Goal: Task Accomplishment & Management: Manage account settings

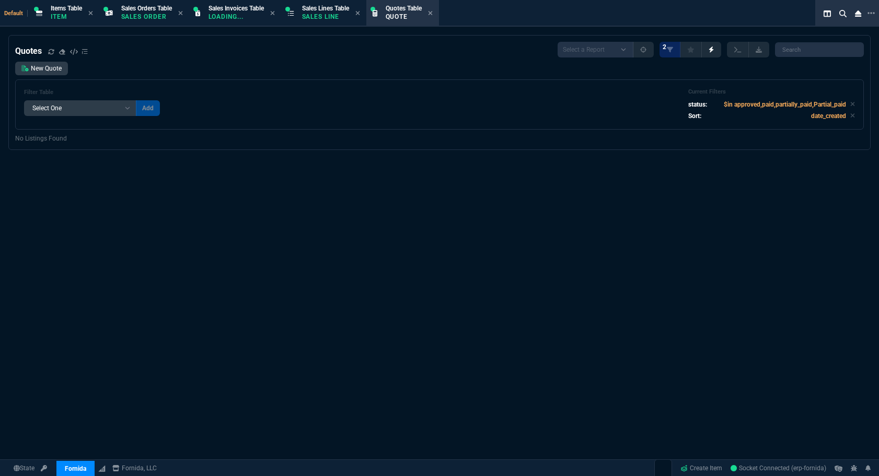
select select "12: [PERSON_NAME]"
select select
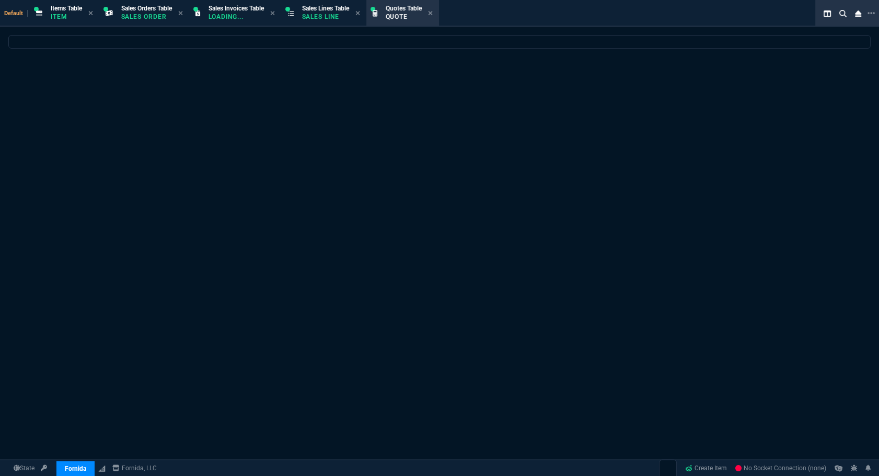
select select
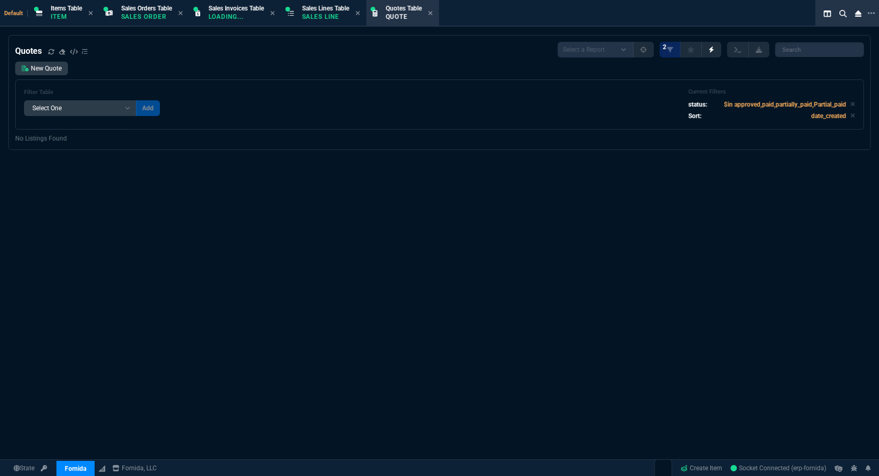
select select "12: [PERSON_NAME]"
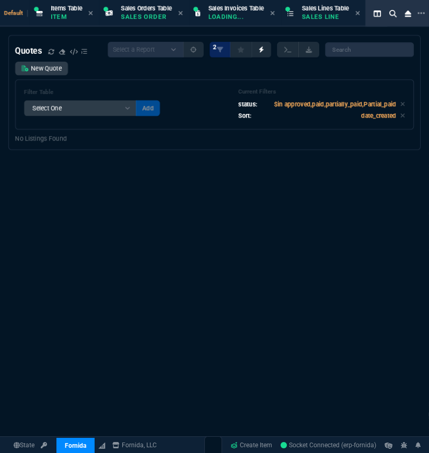
click at [93, 387] on div "Quotes Select a Report Fruit (MTD) APPROVED Quotes 2 New Quote Filter Table Sel…" at bounding box center [214, 279] width 429 height 488
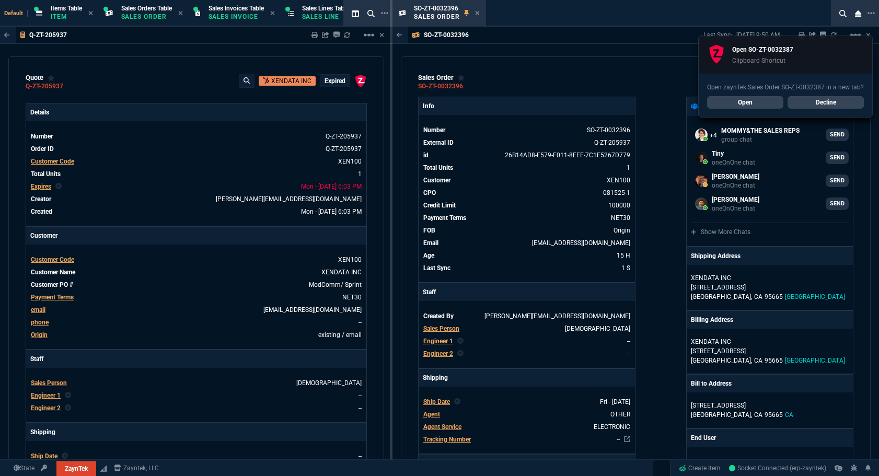
select select "12: [PERSON_NAME]"
click at [475, 15] on icon at bounding box center [477, 13] width 5 height 6
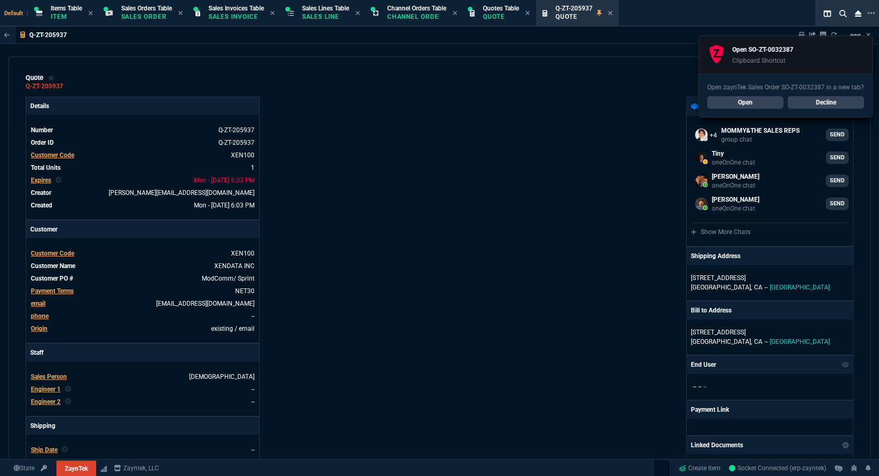
click at [739, 99] on link "Open" at bounding box center [745, 102] width 76 height 13
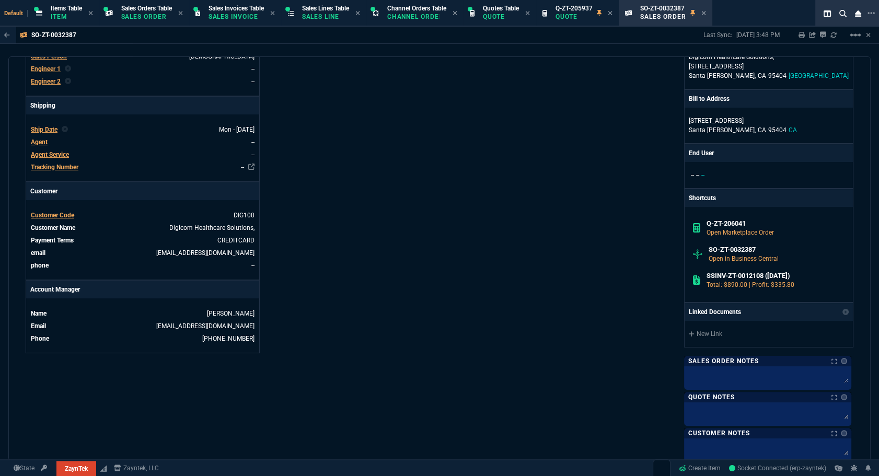
scroll to position [190, 0]
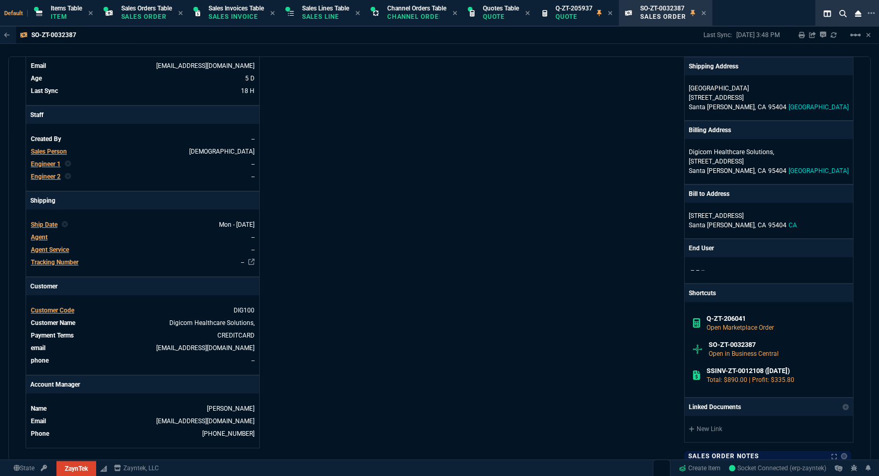
click at [669, 77] on div "ZaynTek, LLC [STREET_ADDRESS] Share Link MOMMY&THE SALES REPS group chat SEND T…" at bounding box center [646, 249] width 414 height 684
click at [507, 9] on span "Quotes Table" at bounding box center [501, 8] width 36 height 7
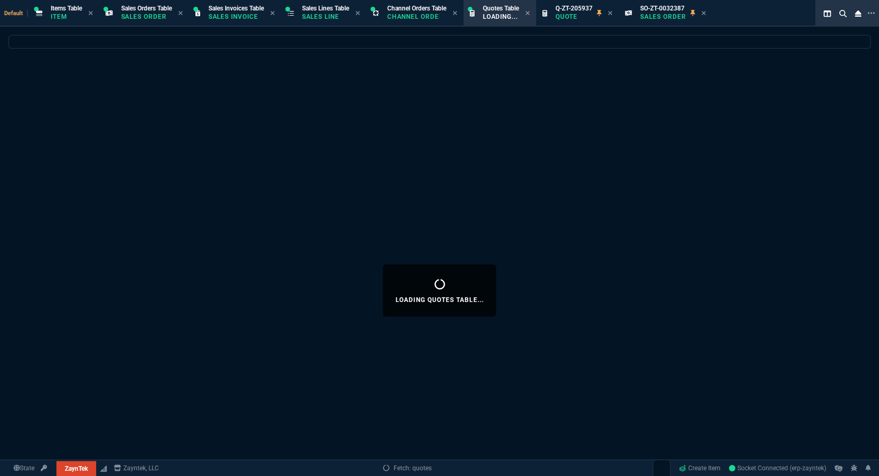
select select
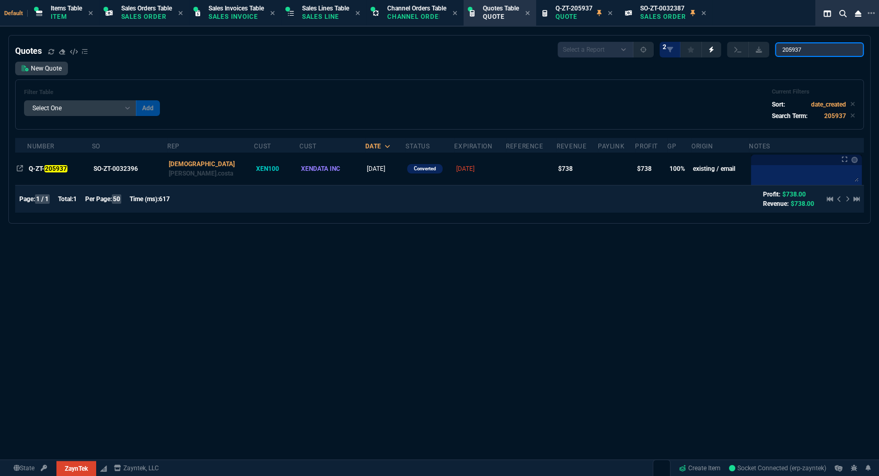
click at [812, 55] on input "205937" at bounding box center [819, 49] width 89 height 15
click at [812, 54] on input "205937" at bounding box center [819, 49] width 89 height 15
paste input "SO-ZT-003238"
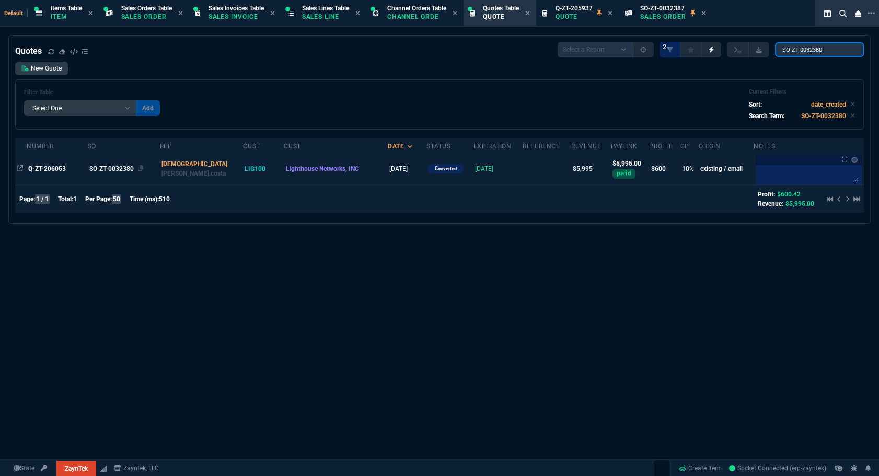
type input "SO-ZT-0032380"
click at [122, 168] on div "SO-ZT-0032380" at bounding box center [122, 168] width 66 height 9
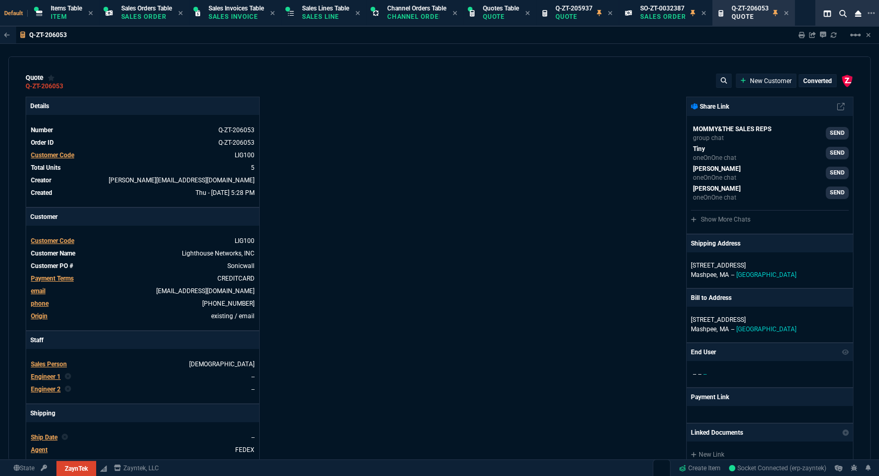
type input "15"
type input "190"
type input "15"
type input "122"
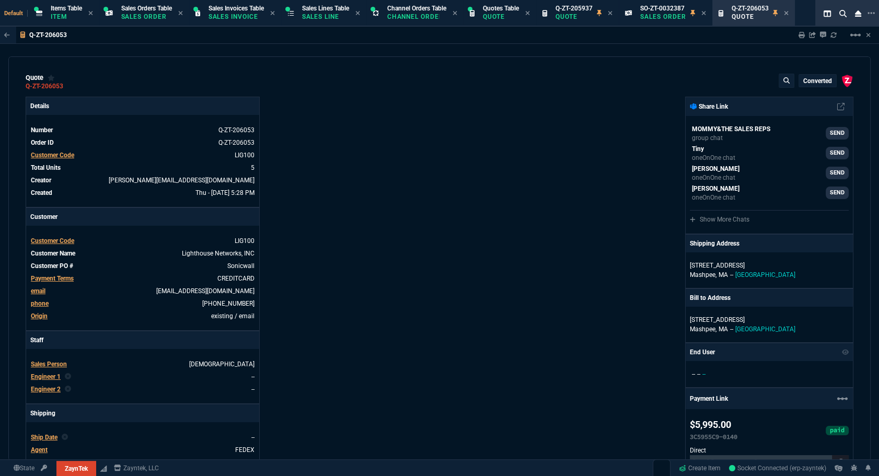
type input "22"
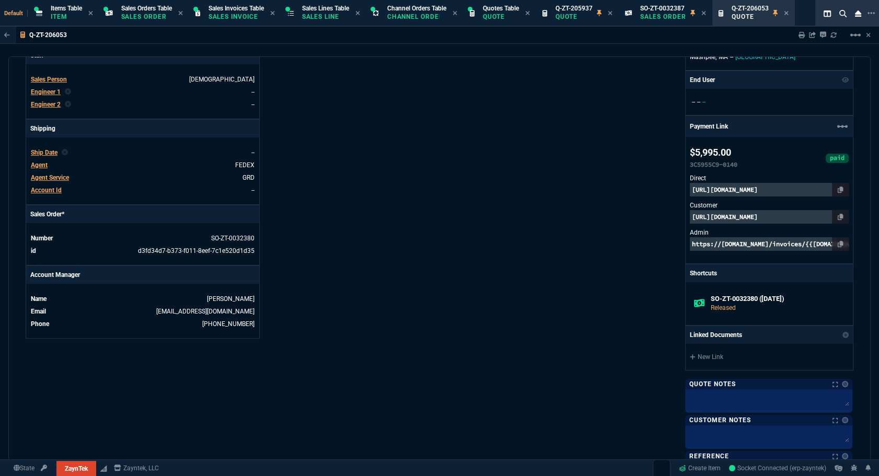
scroll to position [523, 0]
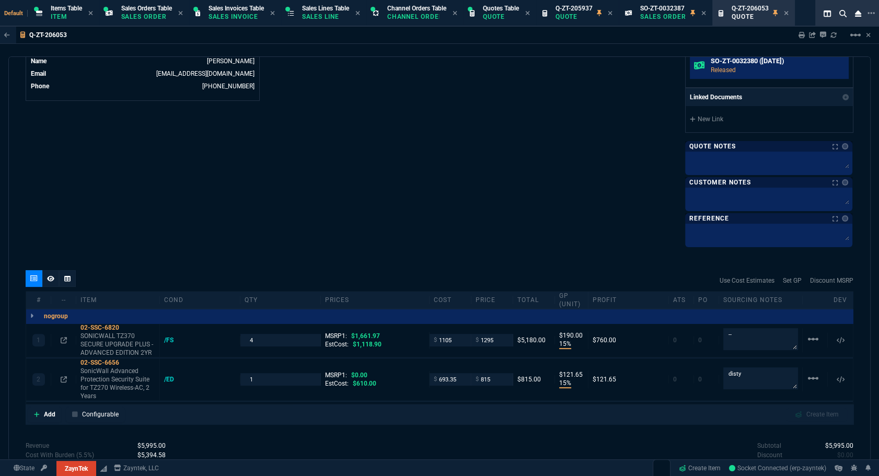
click at [715, 68] on p "Released" at bounding box center [778, 69] width 134 height 9
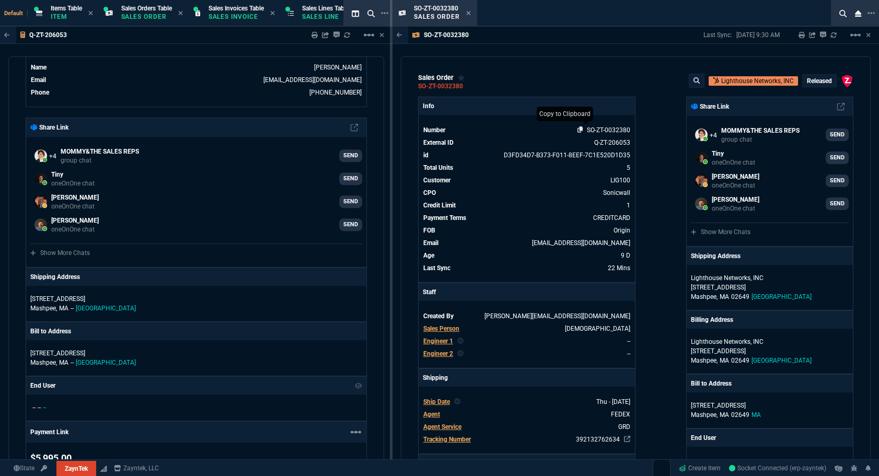
click at [577, 130] on icon at bounding box center [580, 129] width 6 height 6
click at [467, 14] on icon at bounding box center [469, 13] width 4 height 4
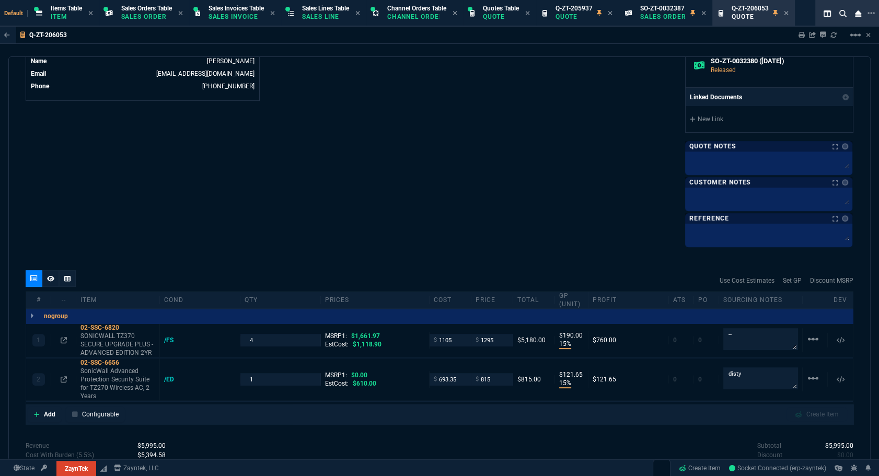
click at [705, 14] on icon at bounding box center [703, 13] width 4 height 4
click at [695, 10] on icon at bounding box center [692, 13] width 5 height 6
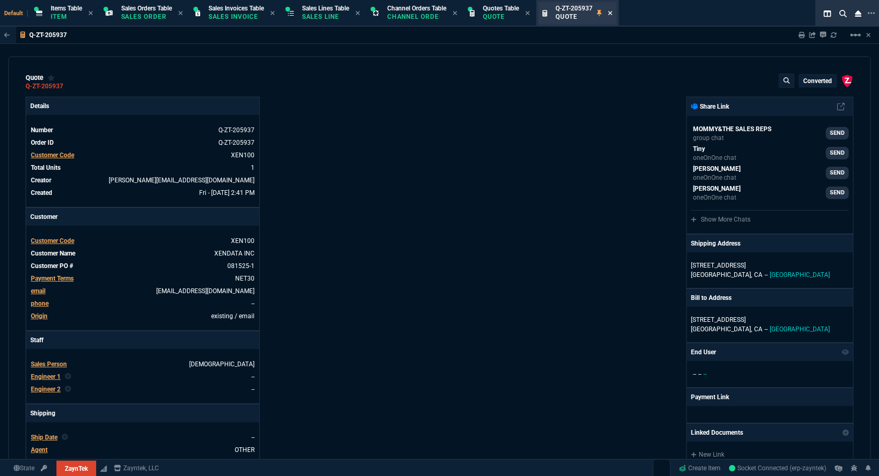
type input "100"
type input "738"
click at [612, 14] on icon at bounding box center [610, 13] width 4 height 4
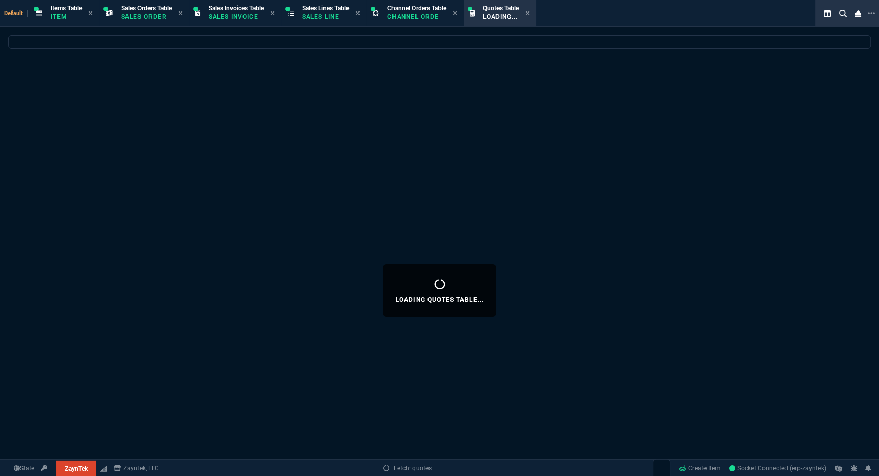
select select
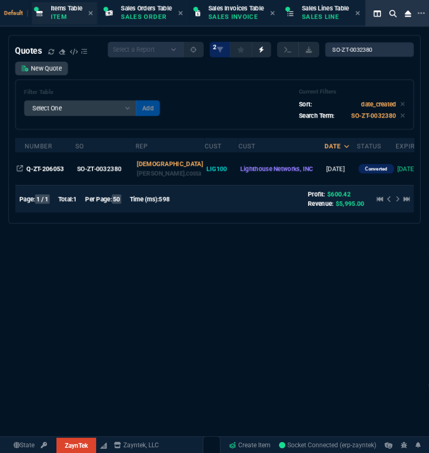
select select
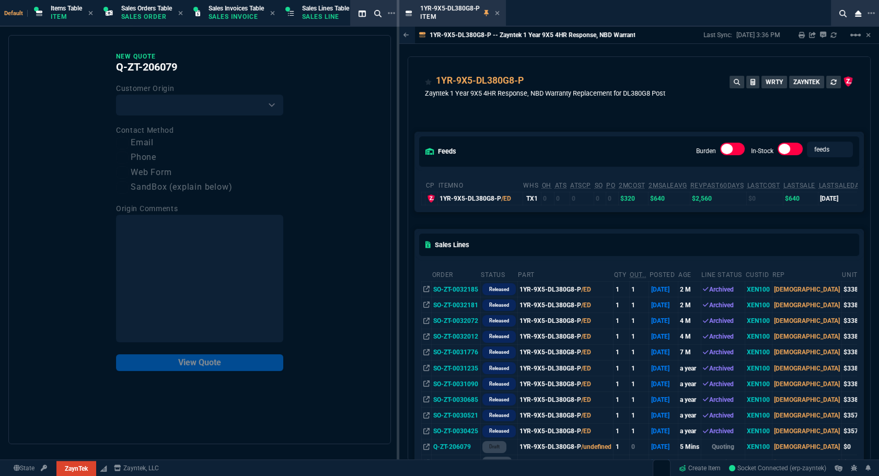
click at [497, 13] on icon at bounding box center [497, 13] width 5 height 6
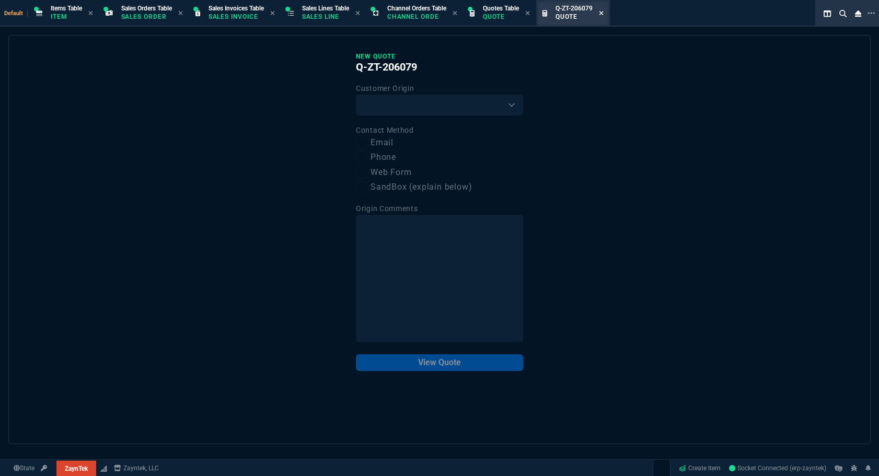
click at [603, 12] on icon at bounding box center [601, 13] width 4 height 4
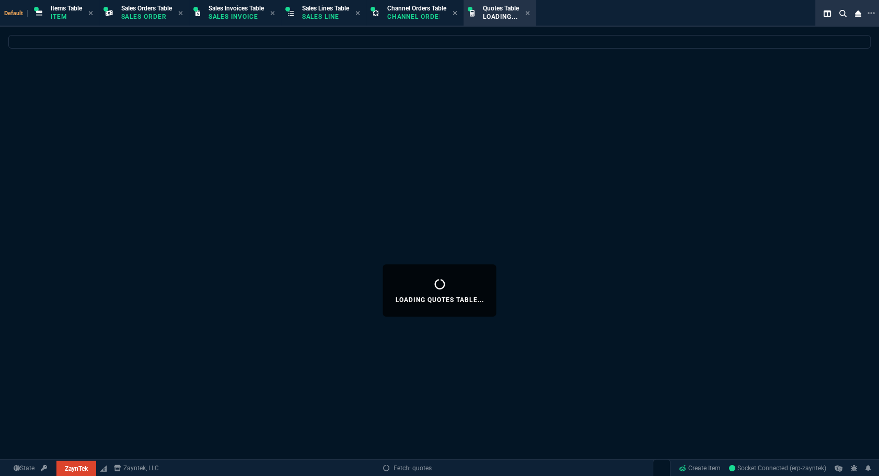
select select
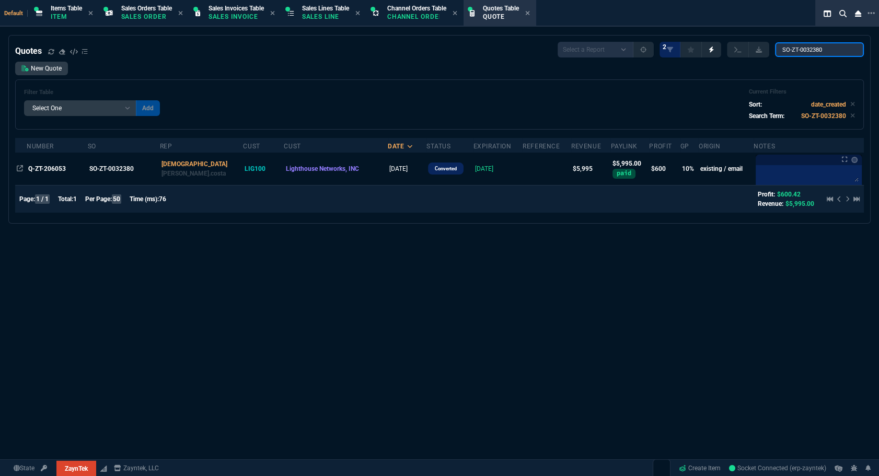
click at [800, 53] on input "SO-ZT-0032380" at bounding box center [819, 49] width 89 height 15
paste input "Q-ZT-206079*"
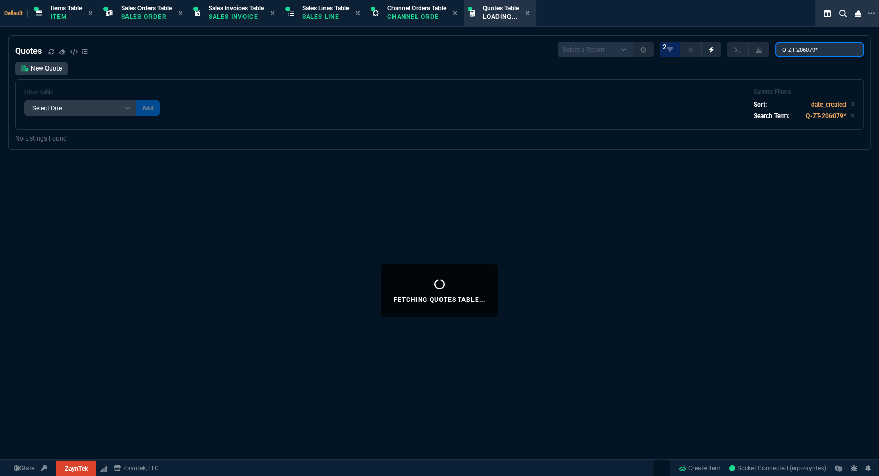
type input "Q-ZT-206079"
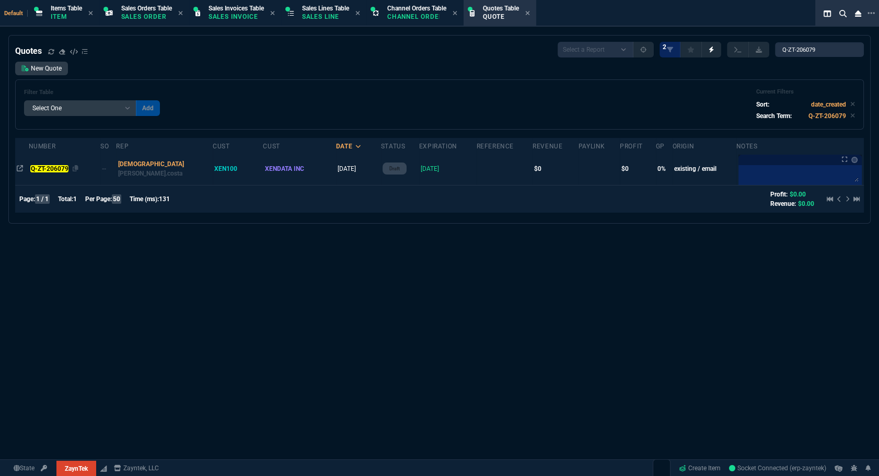
click at [47, 165] on mark "Q-ZT-206079" at bounding box center [49, 168] width 38 height 7
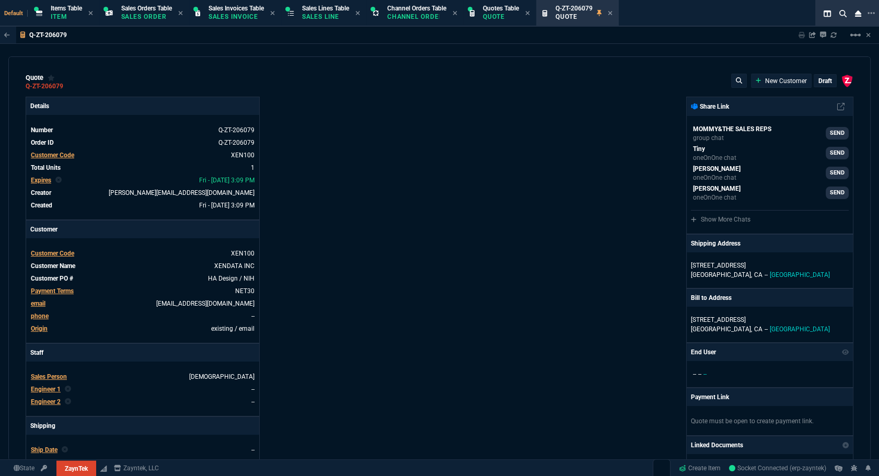
type input "100"
type input "640"
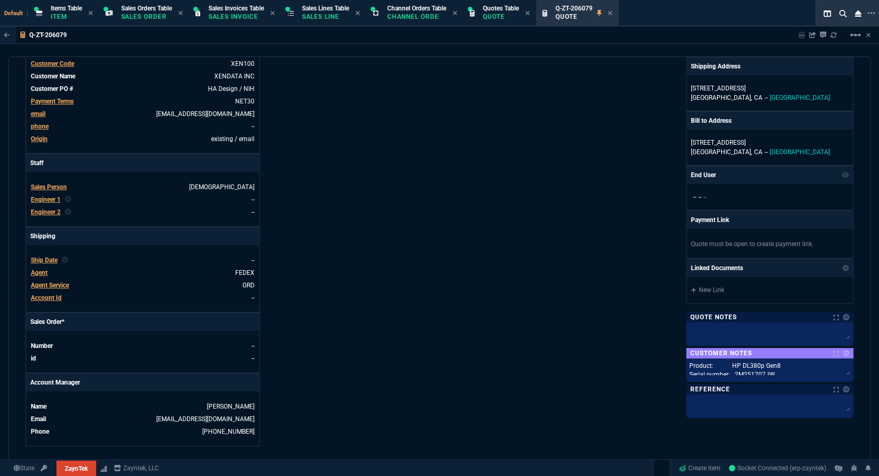
scroll to position [332, 0]
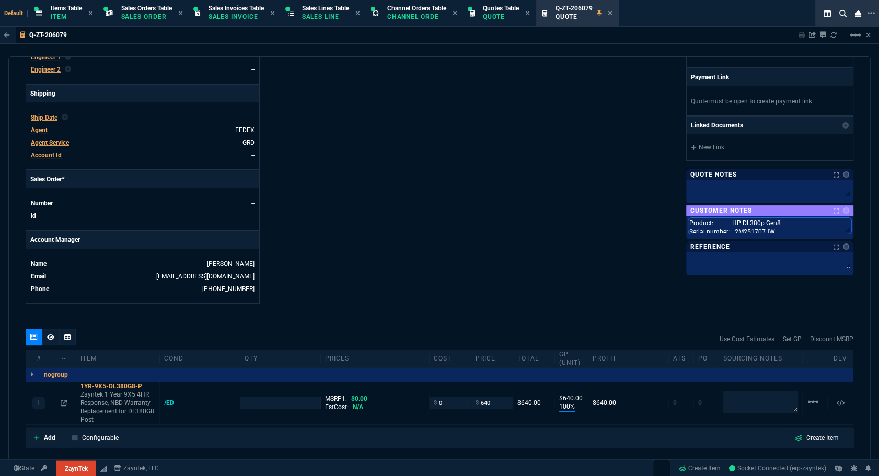
click at [799, 228] on textarea "Product: HP DL380p Gen8 Serial number: 2M251707JW Product #: 665554-B21 Qty: 1 …" at bounding box center [769, 226] width 163 height 16
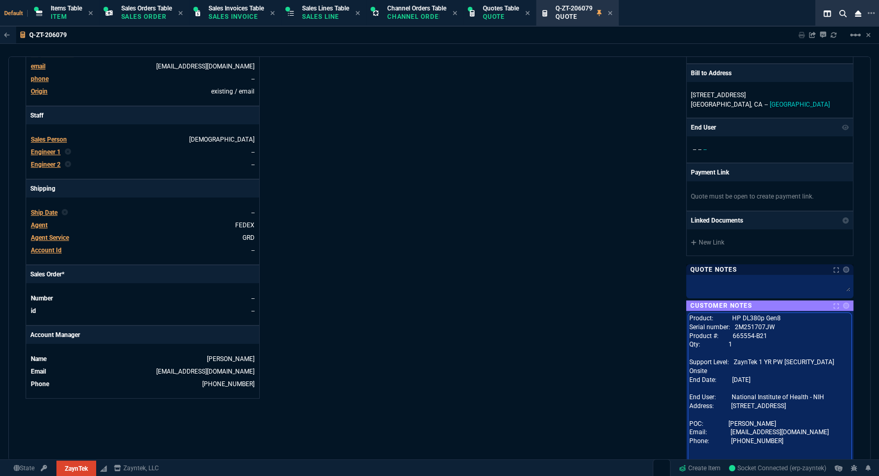
scroll to position [285, 0]
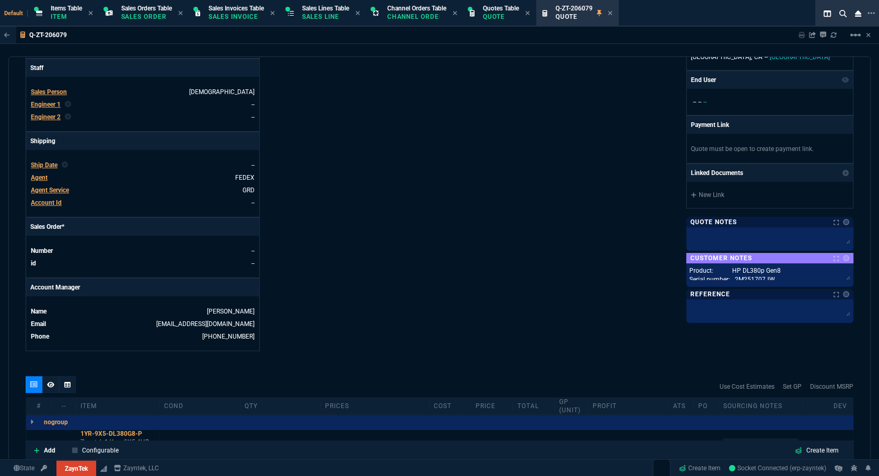
click at [264, 218] on div "Details Number Q-ZT-206079 Order ID Q-ZT-206079 Customer Code XEN100 Total Unit…" at bounding box center [233, 81] width 414 height 539
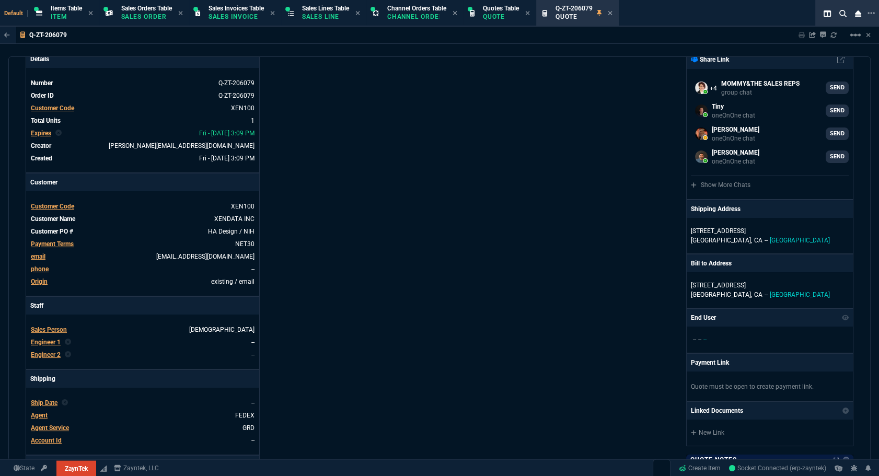
scroll to position [0, 0]
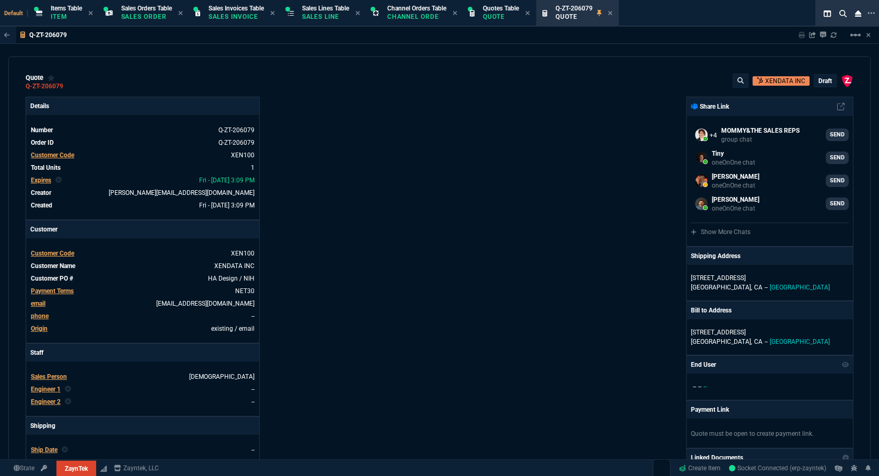
click at [818, 84] on p "draft" at bounding box center [825, 81] width 14 height 8
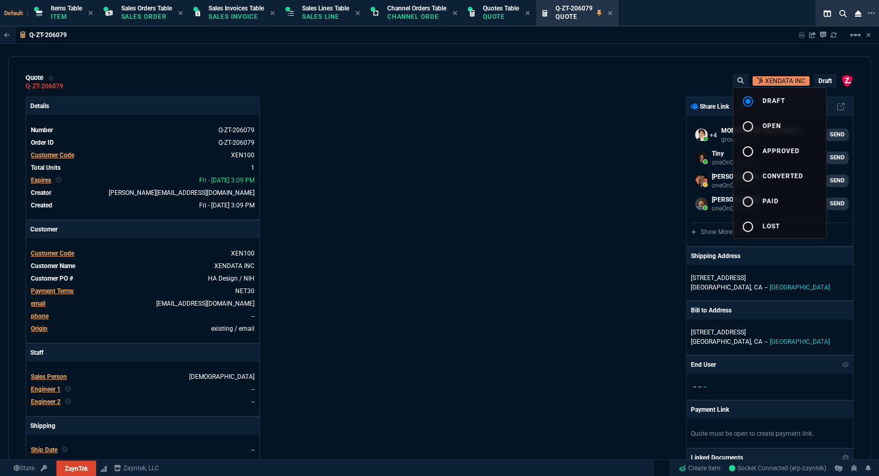
click at [817, 78] on div at bounding box center [439, 238] width 879 height 476
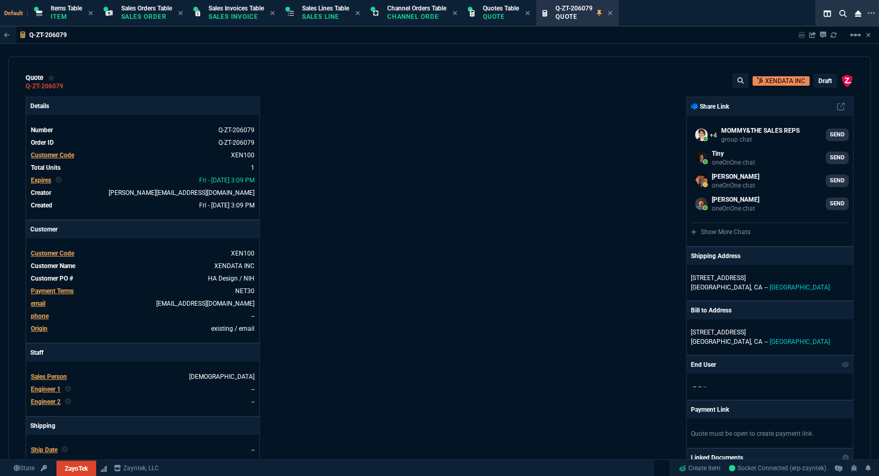
click at [818, 78] on p "draft" at bounding box center [825, 81] width 14 height 8
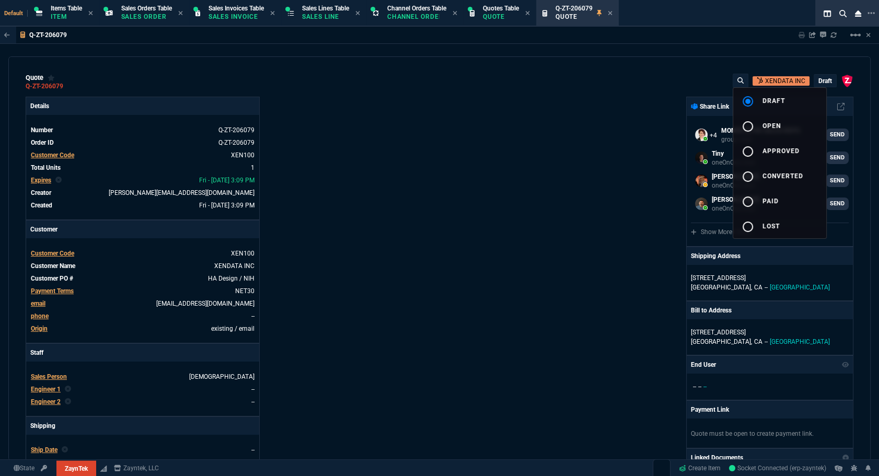
click at [784, 118] on button "radio_button_unchecked open" at bounding box center [779, 125] width 93 height 25
drag, startPoint x: 629, startPoint y: 142, endPoint x: 794, endPoint y: 42, distance: 192.9
click at [626, 142] on div at bounding box center [439, 238] width 879 height 476
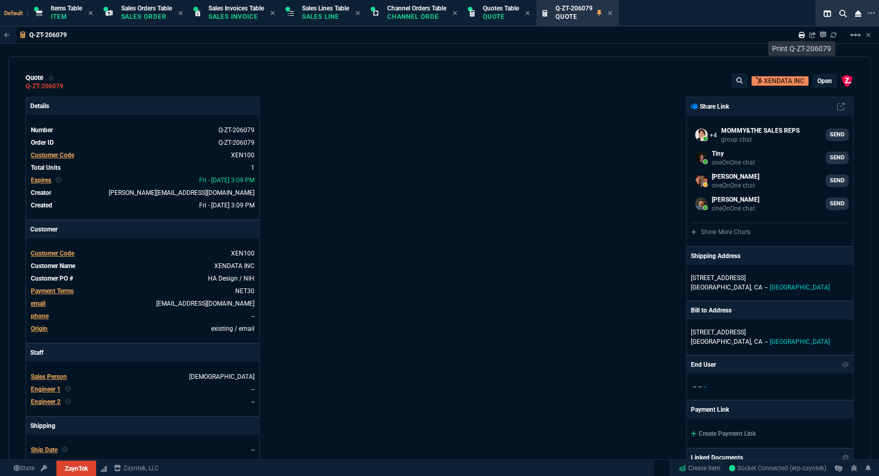
type input "100"
type input "640"
click at [802, 37] on icon at bounding box center [801, 35] width 6 height 6
type input "100"
type input "640"
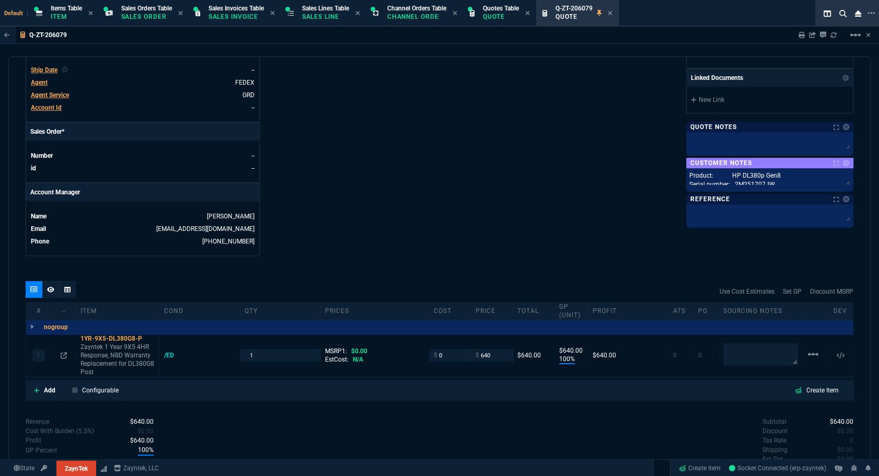
scroll to position [427, 0]
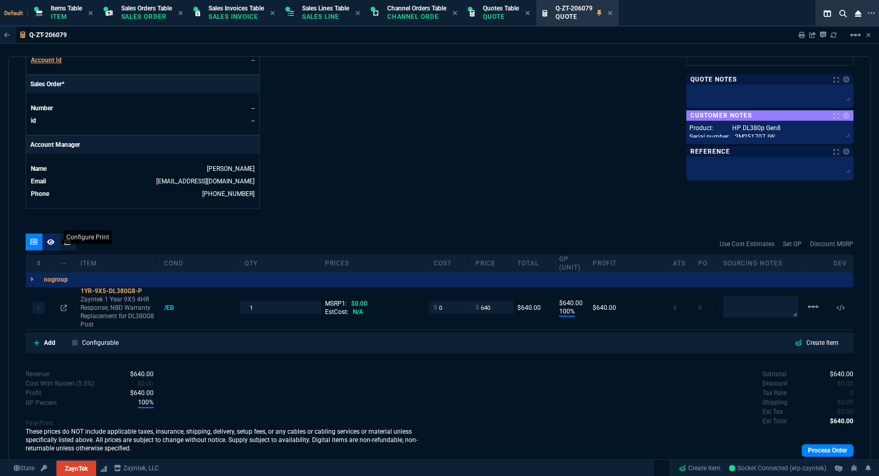
click at [50, 239] on icon at bounding box center [50, 242] width 7 height 6
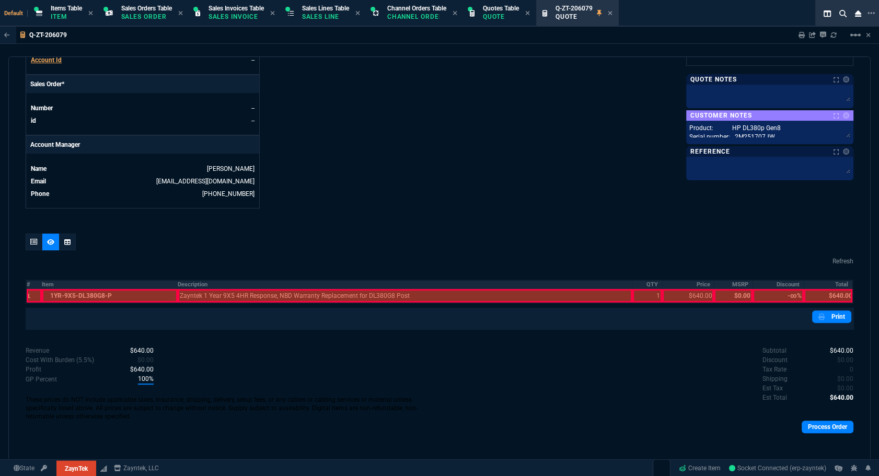
click at [31, 283] on th "#" at bounding box center [34, 284] width 16 height 9
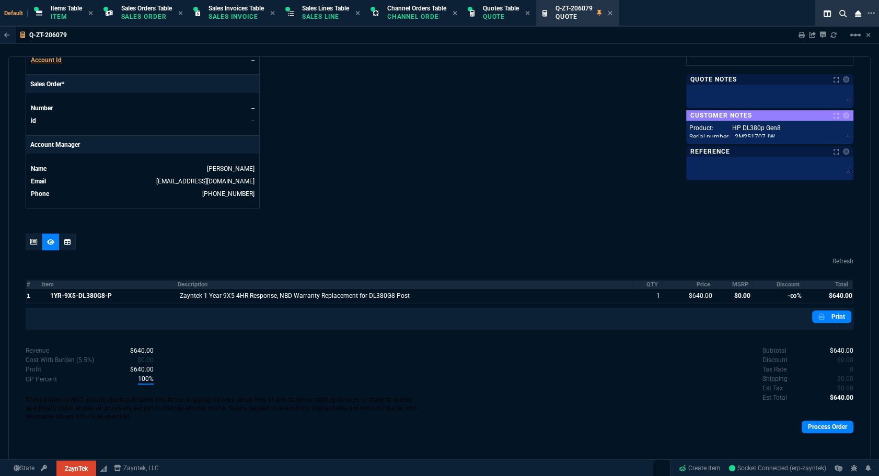
click at [740, 287] on th "MSRP" at bounding box center [733, 284] width 38 height 9
click at [782, 283] on th "Discount" at bounding box center [777, 284] width 51 height 9
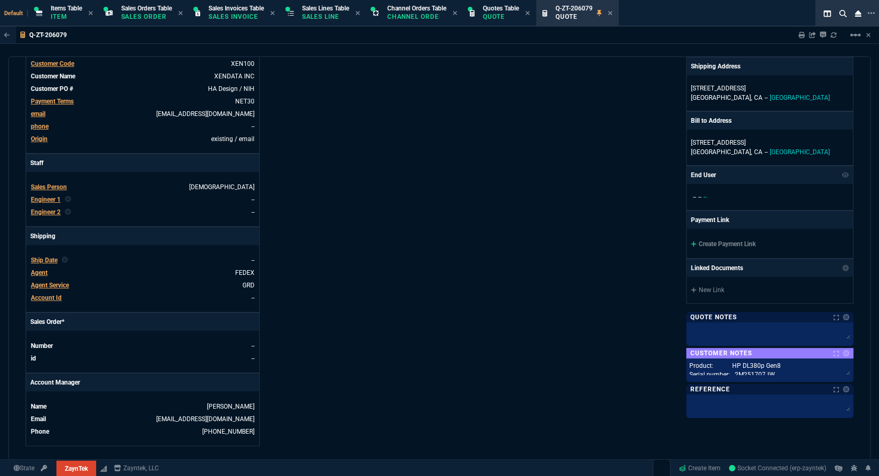
scroll to position [0, 0]
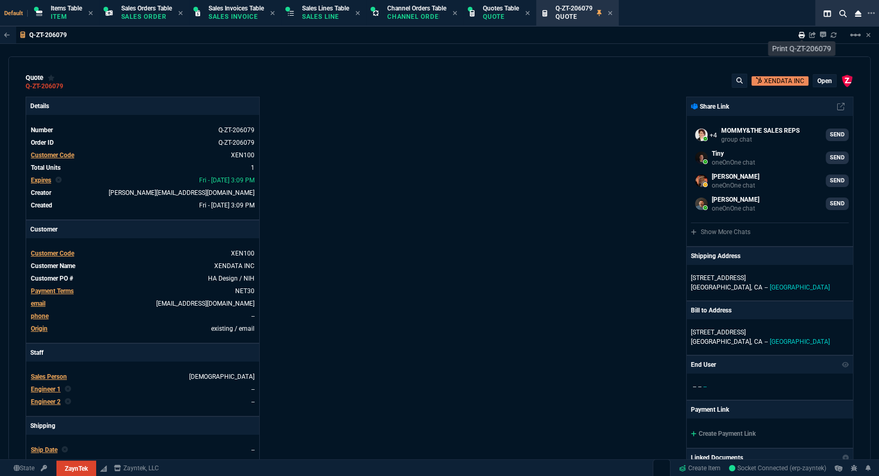
click at [800, 37] on icon at bounding box center [801, 35] width 6 height 6
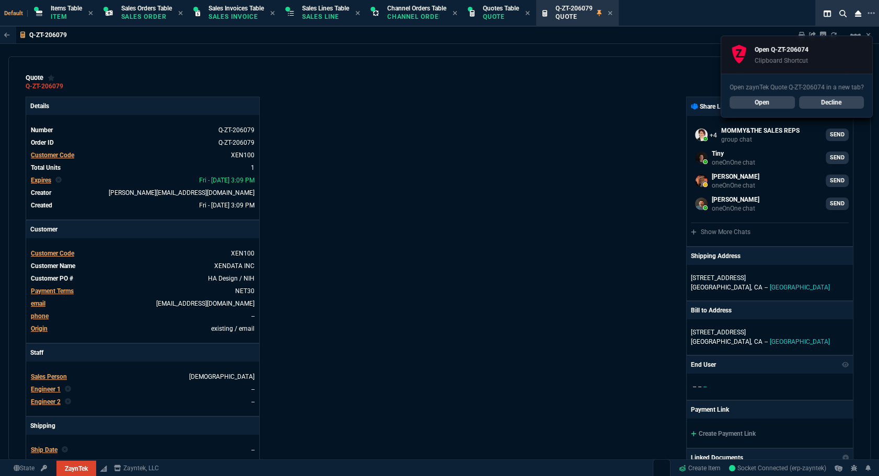
click at [753, 105] on link "Open" at bounding box center [761, 102] width 65 height 13
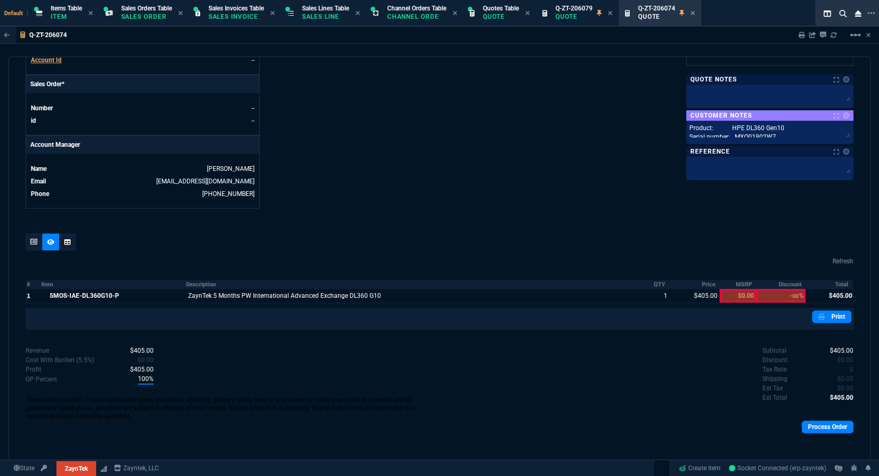
scroll to position [430, 0]
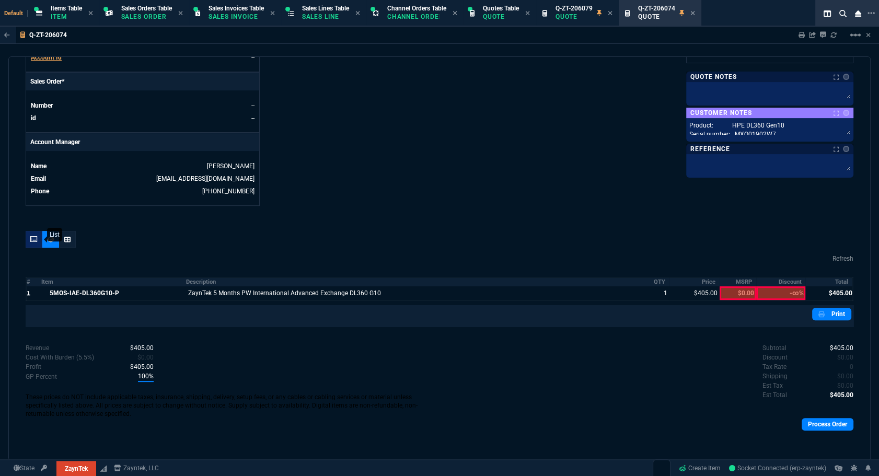
click at [34, 241] on icon at bounding box center [33, 239] width 7 height 6
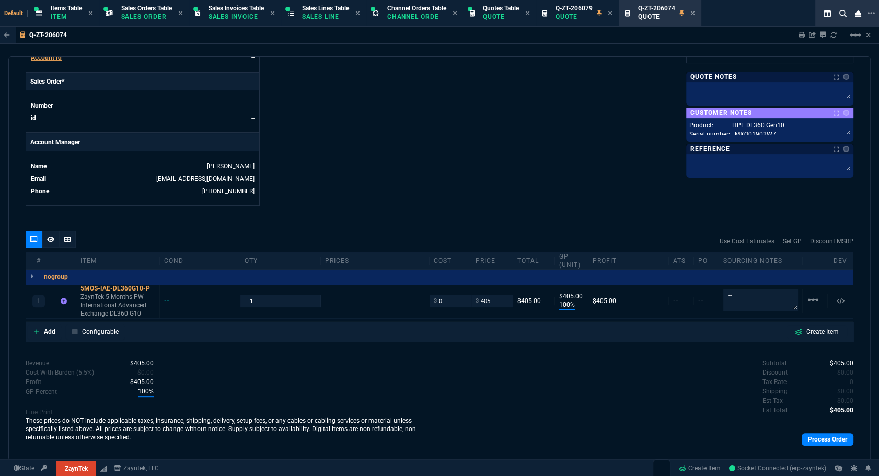
type input "100"
type input "405"
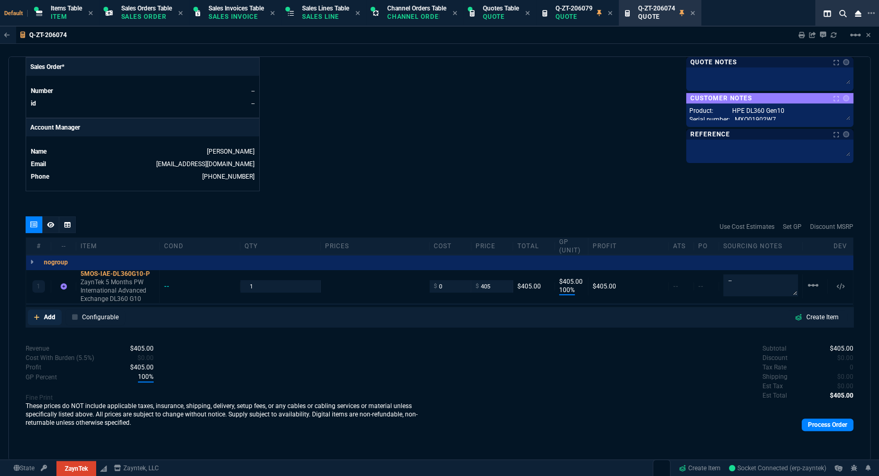
click at [48, 316] on p "Add" at bounding box center [49, 316] width 11 height 9
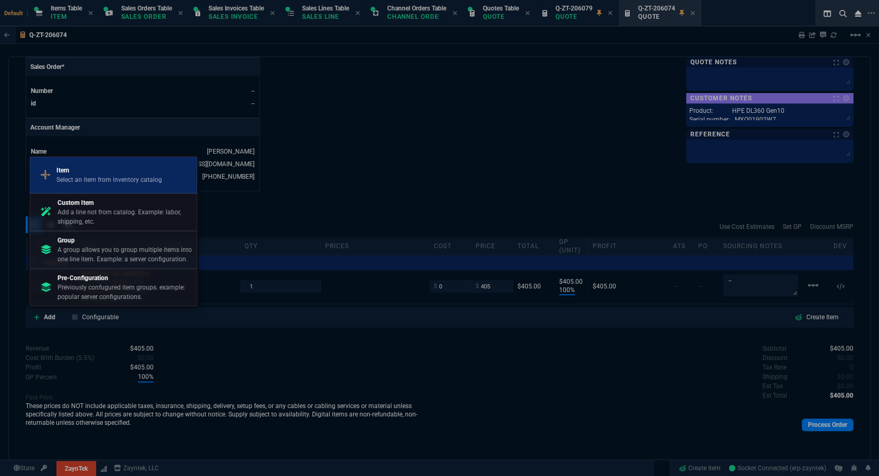
click at [142, 175] on p "Select an item from inventory catalog" at bounding box center [109, 179] width 106 height 9
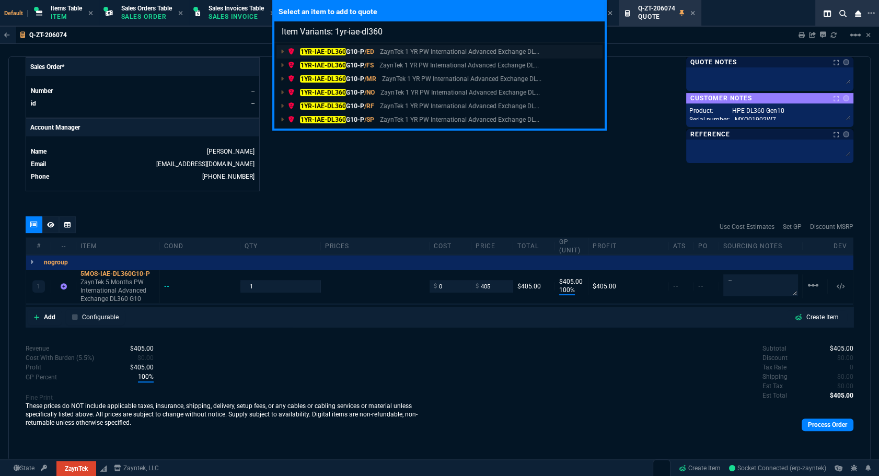
type input "Item Variants: 1yr-iae-dl360"
click at [345, 49] on p "1YR-IAE-DL360 G10-P /ED" at bounding box center [331, 51] width 86 height 9
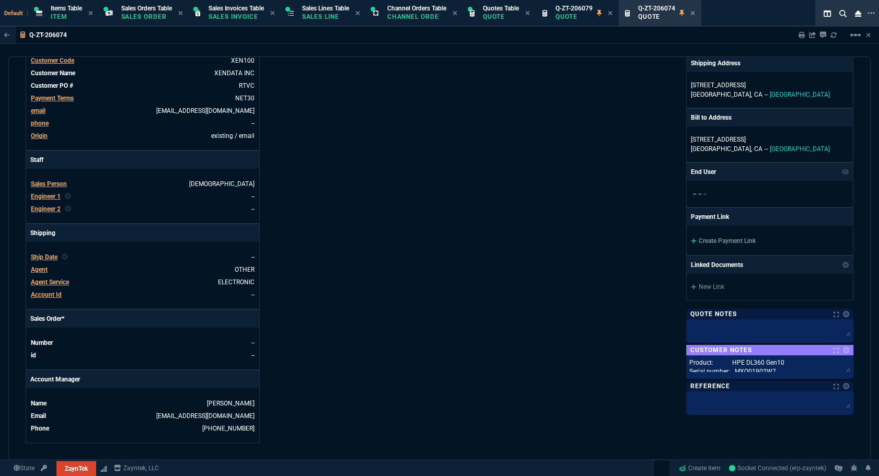
scroll to position [0, 0]
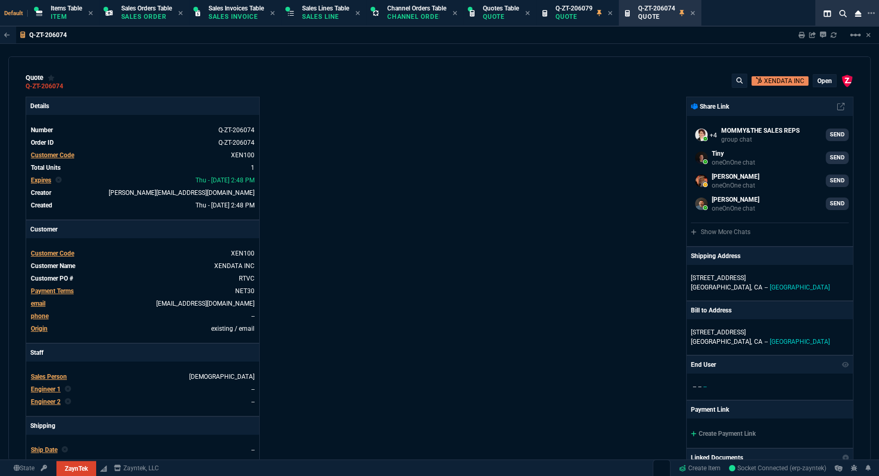
click at [813, 85] on div "open" at bounding box center [824, 81] width 23 height 12
click at [817, 78] on p "open" at bounding box center [824, 81] width 15 height 8
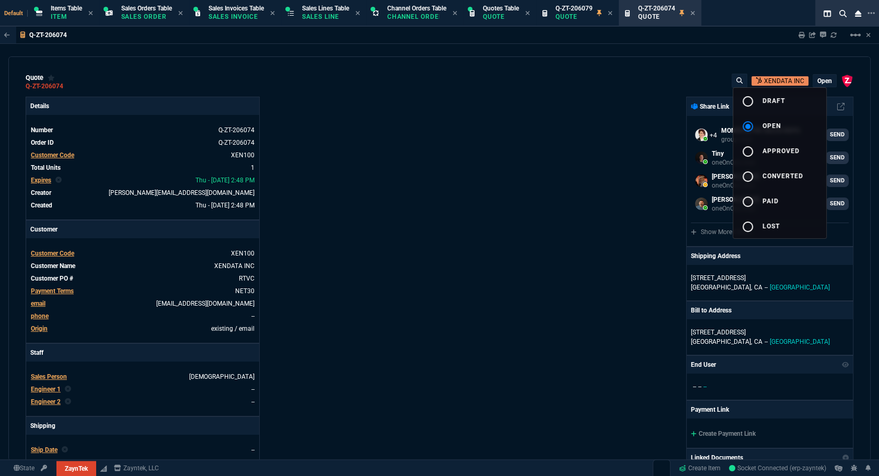
click at [785, 99] on button "radio_button_unchecked draft" at bounding box center [779, 100] width 93 height 25
click at [659, 123] on div at bounding box center [439, 238] width 879 height 476
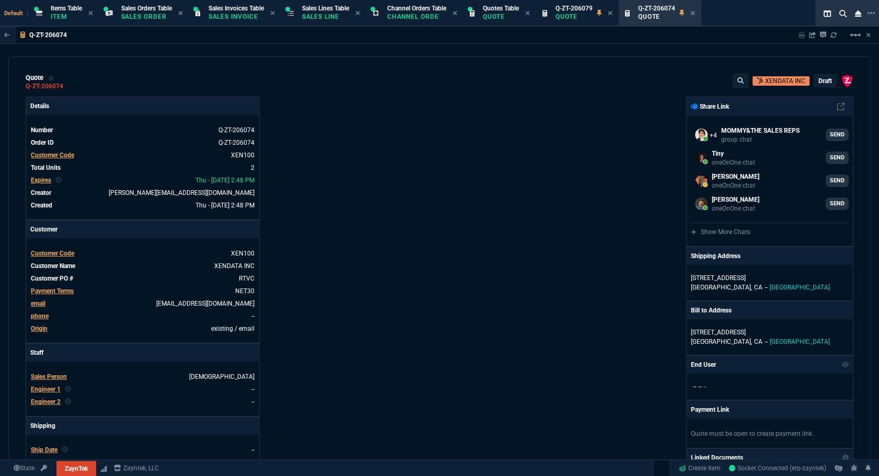
type input "100"
type input "405"
type input "100"
type input "965"
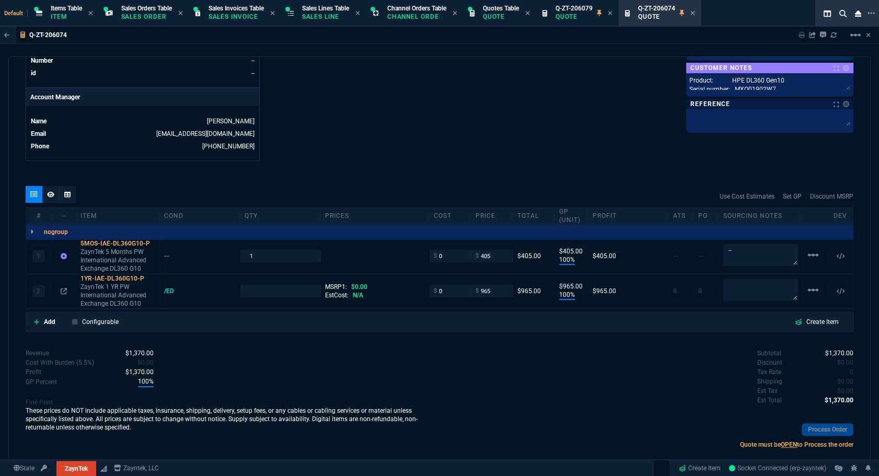
scroll to position [489, 0]
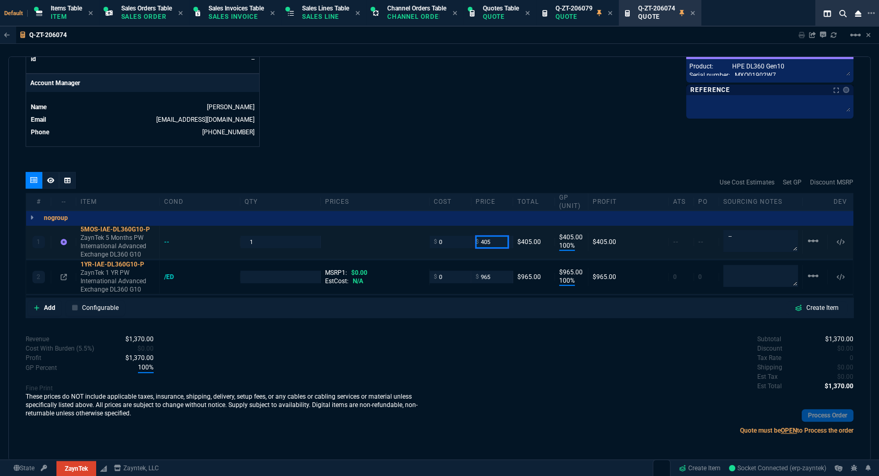
click at [487, 241] on input "405" at bounding box center [491, 242] width 33 height 12
type input "1290"
click at [807, 247] on mat-icon "linear_scale" at bounding box center [813, 241] width 13 height 13
type input "1290"
type input "1"
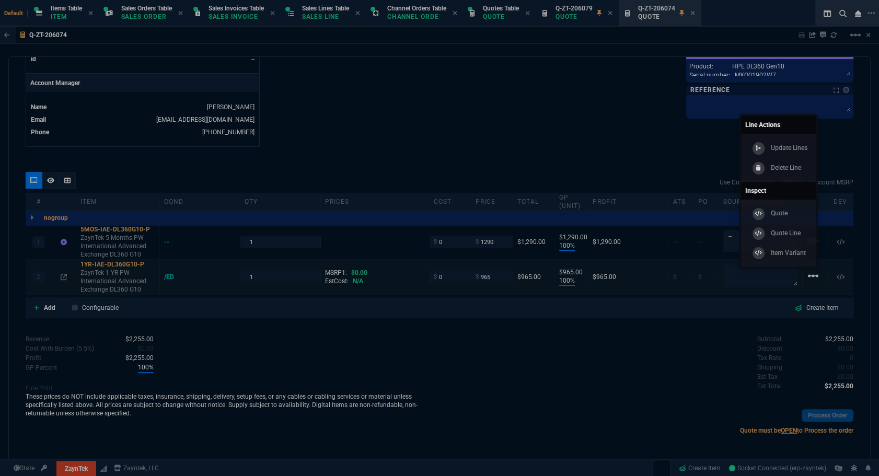
type input "1290"
click at [786, 172] on p "Delete Line" at bounding box center [786, 167] width 31 height 9
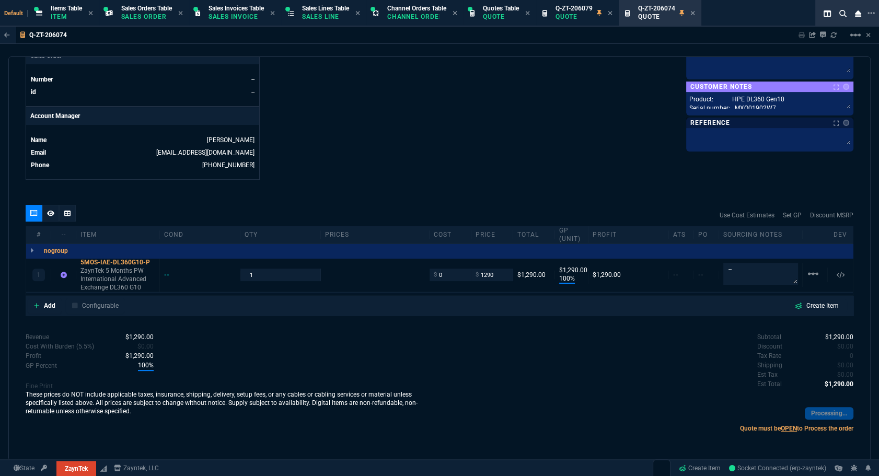
scroll to position [455, 0]
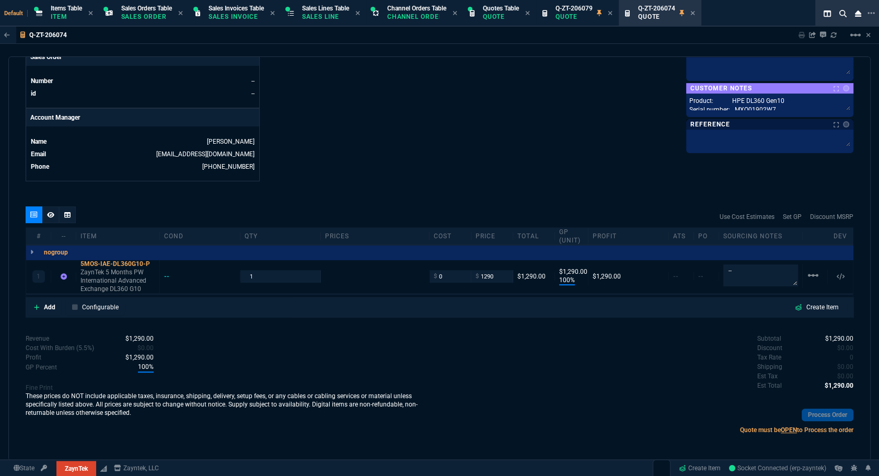
type input "100"
type input "1290"
click at [71, 212] on div at bounding box center [67, 214] width 17 height 17
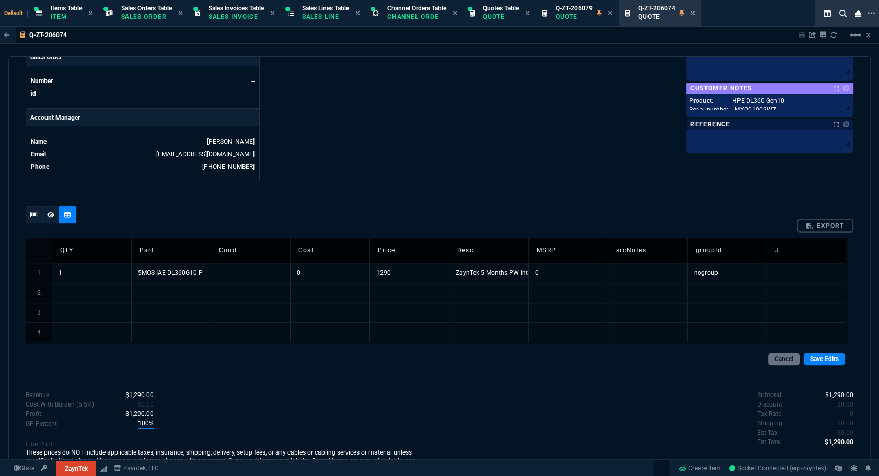
scroll to position [489, 0]
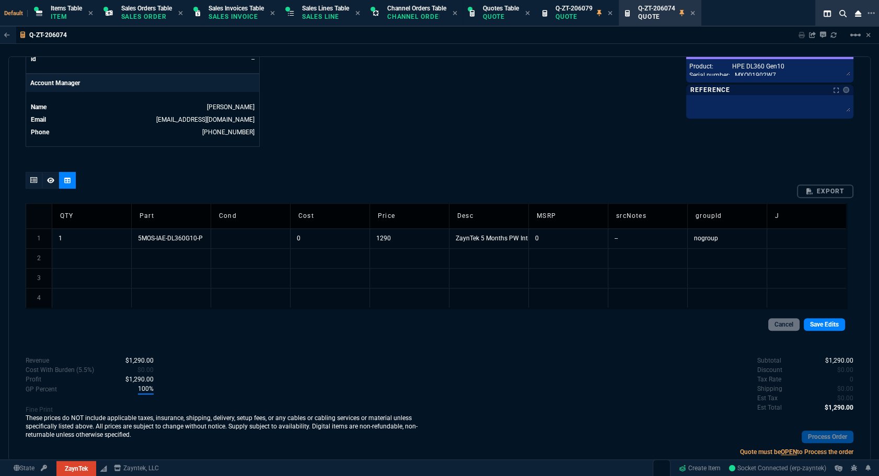
click at [498, 242] on td "ZaynTek 5 Months PW International Advanced Exchange DL360 G10" at bounding box center [488, 238] width 79 height 20
click at [498, 236] on td "ZaynTek 5 Months PW International Advanced Exchange DL360 G10" at bounding box center [488, 238] width 79 height 20
click at [498, 236] on input "ZaynTek 5 Months PW International Advanced Exchange DL360 G10" at bounding box center [488, 238] width 79 height 19
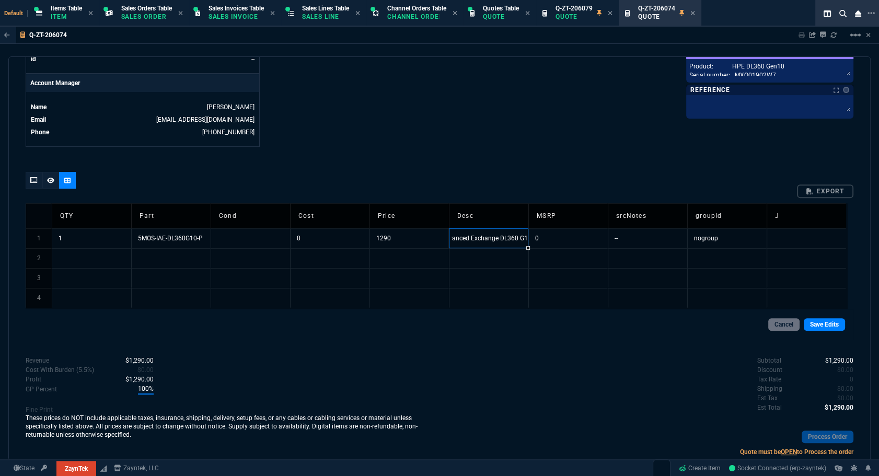
click at [470, 240] on input "ZaynTek 5 Months PW International Advanced Exchange DL360 G10" at bounding box center [488, 238] width 79 height 19
type input "ZaynTek 16 Months PW International Advanced Exchange DL360 G10"
click at [152, 239] on td "5MOS-IAE-DL360G10-P" at bounding box center [170, 238] width 79 height 20
click at [138, 238] on input "5MOS-IAE-DL360G10-P" at bounding box center [171, 238] width 79 height 19
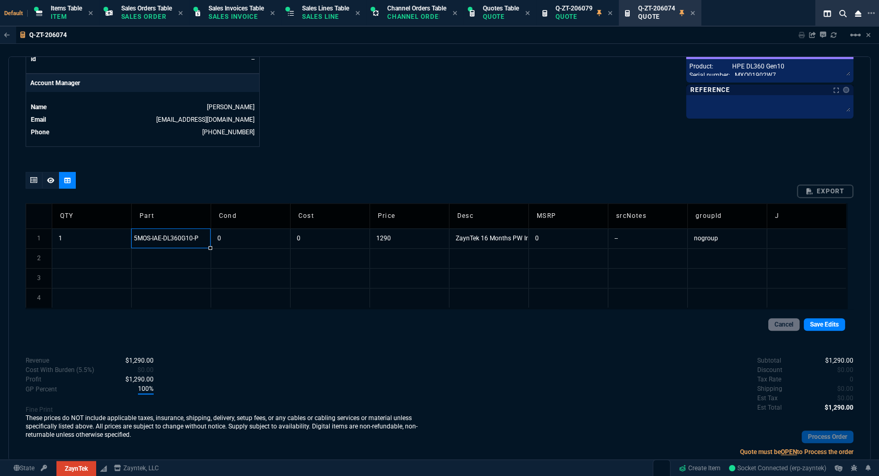
click at [138, 239] on input "5MOS-IAE-DL360G10-P" at bounding box center [171, 238] width 79 height 19
type input "16MOS-IAE-DL360G10-P"
click at [830, 320] on link "Save Edits" at bounding box center [824, 324] width 41 height 13
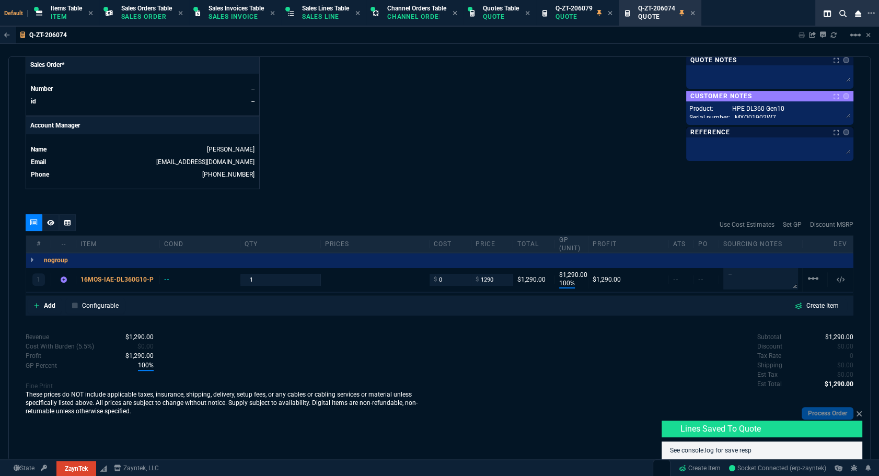
scroll to position [445, 0]
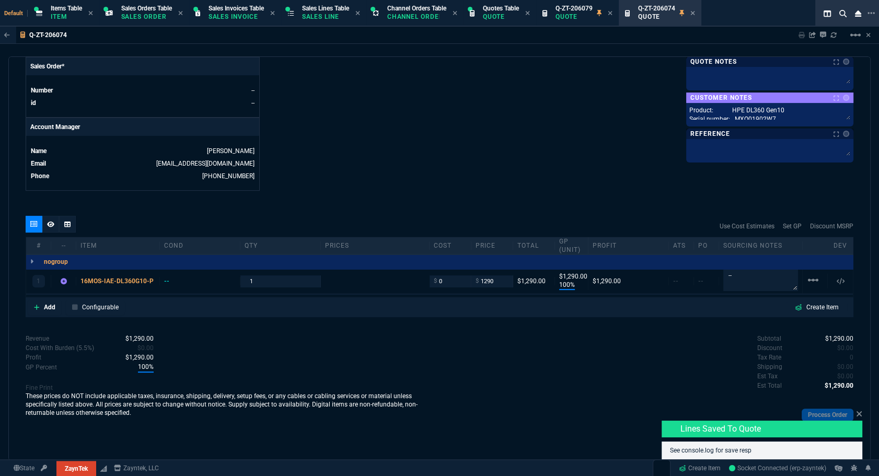
type input "100"
type input "1290"
click at [45, 304] on p "Add" at bounding box center [49, 307] width 11 height 9
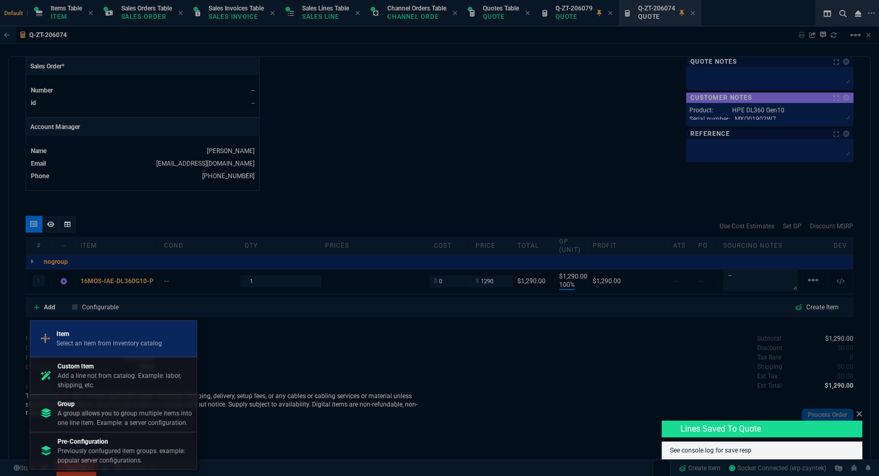
click at [113, 344] on p "Select an item from inventory catalog" at bounding box center [109, 343] width 106 height 9
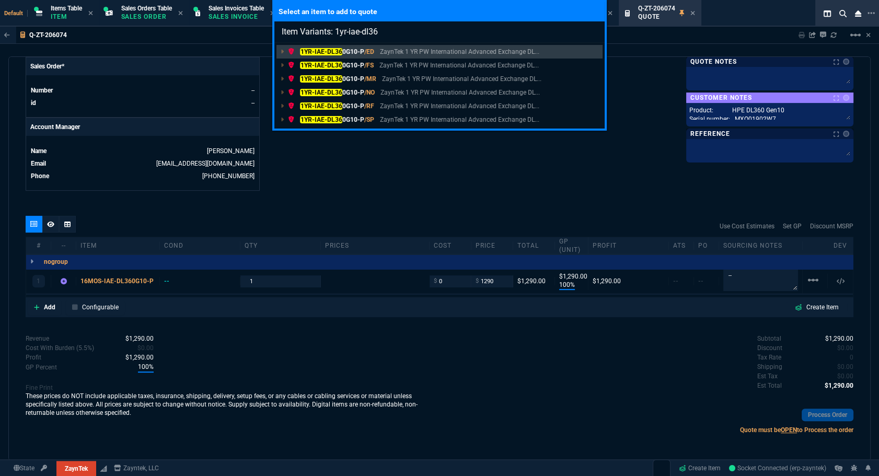
type input "Item Variants: 1yr-iae-dl360"
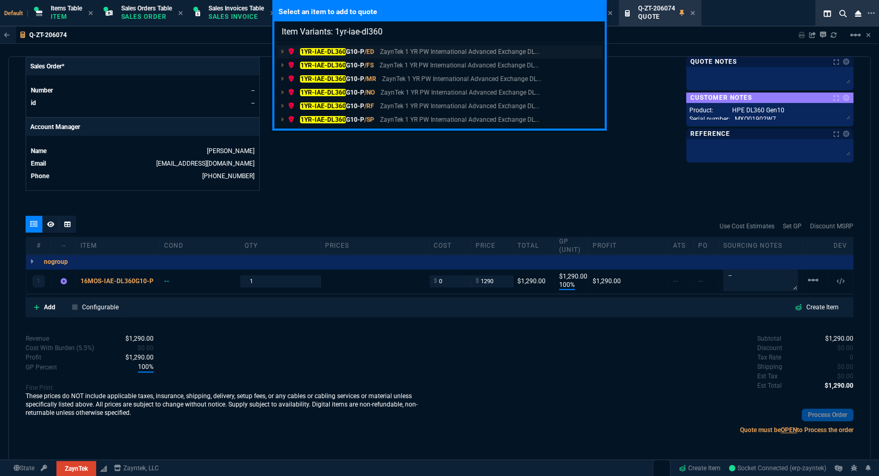
click at [343, 52] on mark "1YR-IAE-DL360" at bounding box center [323, 51] width 46 height 7
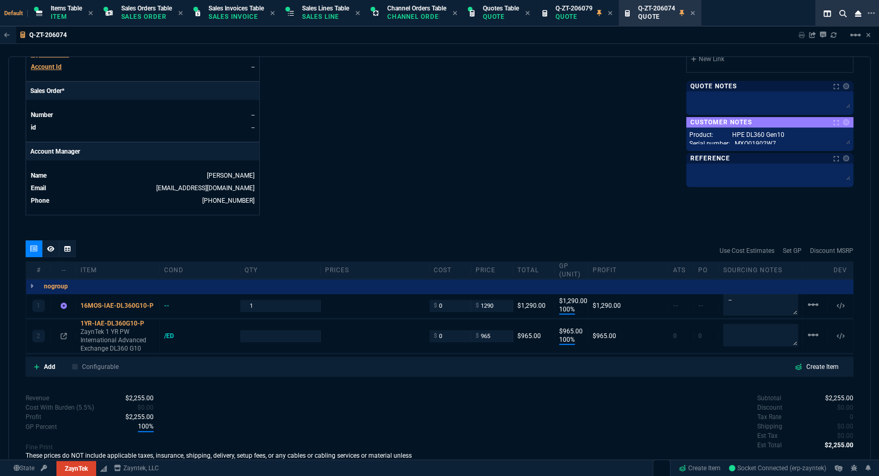
type input "100"
type input "965"
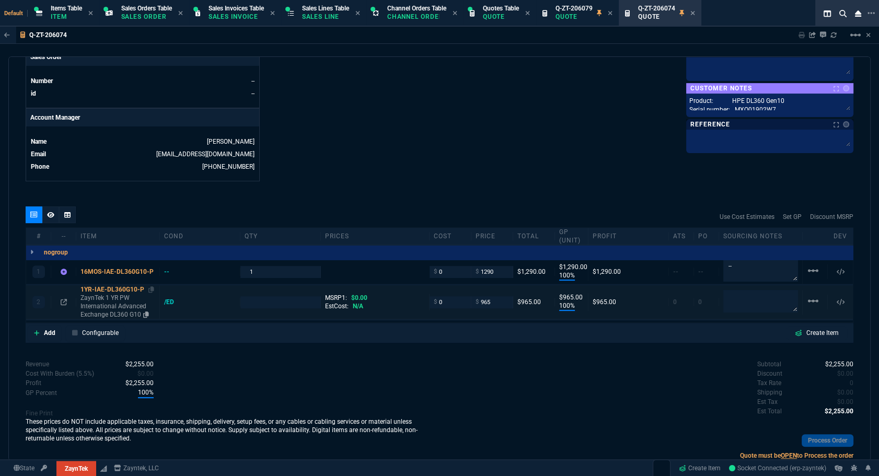
type input "100"
type input "1290"
type input "100"
type input "965"
click at [146, 314] on icon at bounding box center [146, 314] width 6 height 6
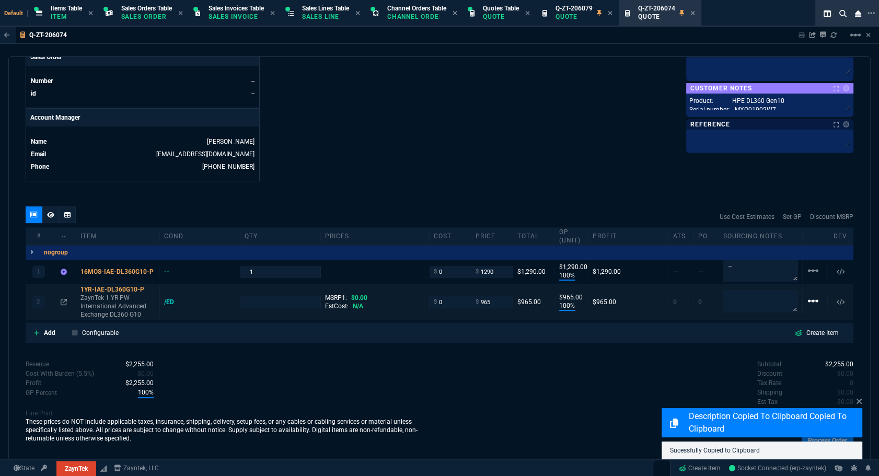
click at [807, 277] on mat-icon "linear_scale" at bounding box center [813, 270] width 13 height 13
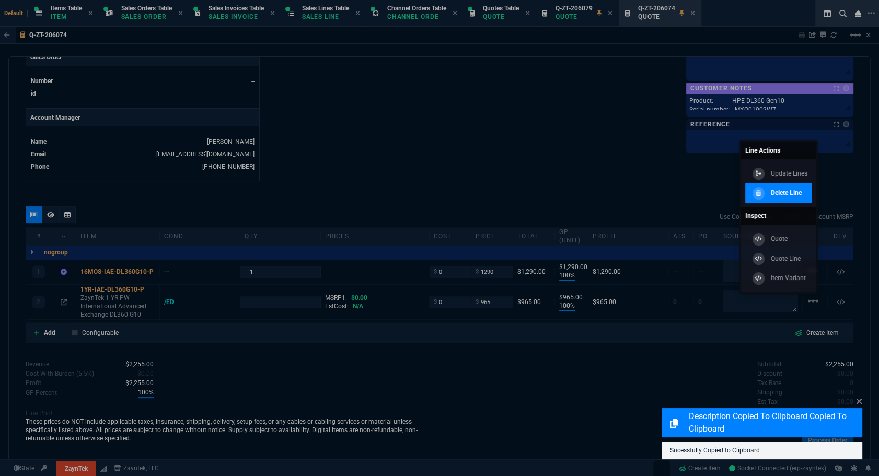
click at [756, 192] on icon at bounding box center [758, 193] width 5 height 6
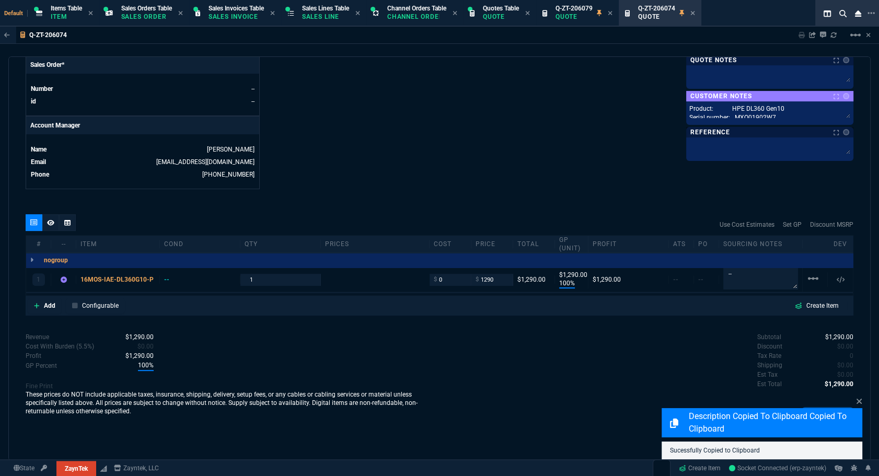
scroll to position [445, 0]
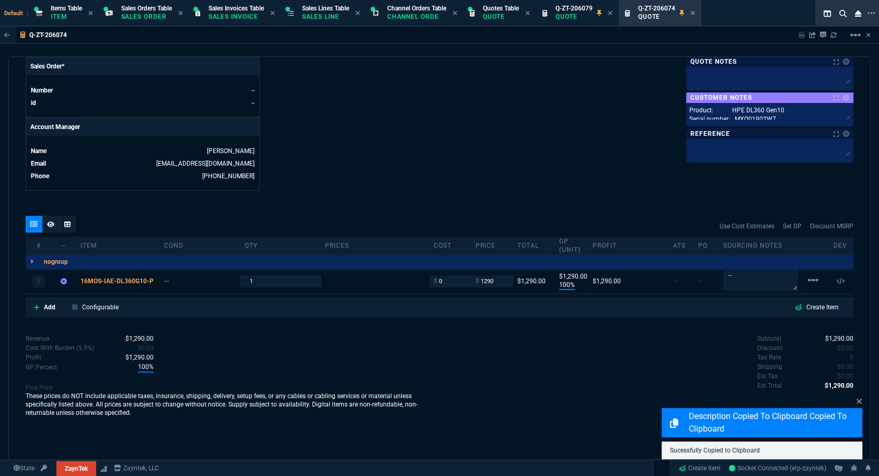
type input "100"
type input "1290"
click at [69, 221] on icon at bounding box center [67, 224] width 6 height 6
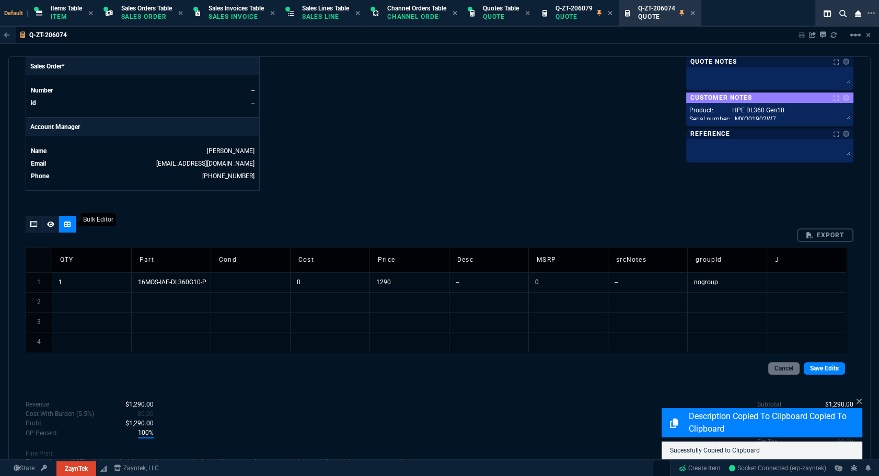
scroll to position [455, 0]
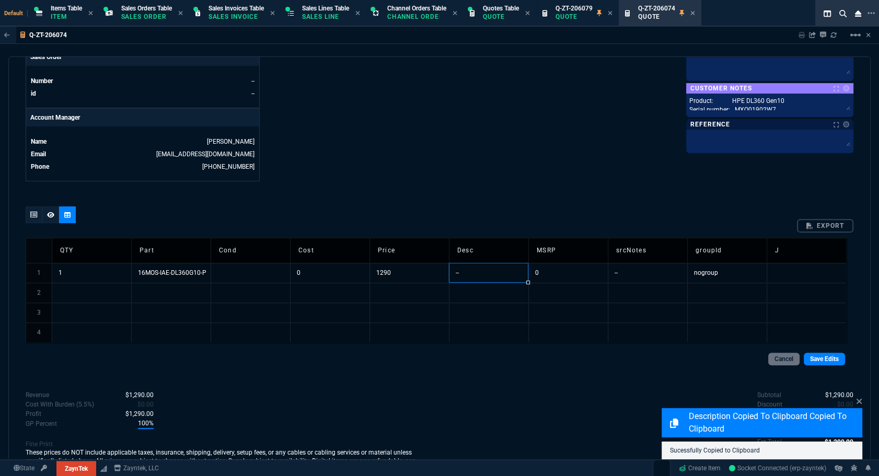
click at [478, 268] on td "--" at bounding box center [488, 273] width 79 height 20
click at [478, 268] on input "--" at bounding box center [488, 272] width 79 height 19
drag, startPoint x: 478, startPoint y: 268, endPoint x: 440, endPoint y: 272, distance: 37.3
click at [440, 272] on tr "1 1 16MOS-IAE-DL360G10-P 0 1290 -- 0 -- nogroup" at bounding box center [436, 273] width 820 height 20
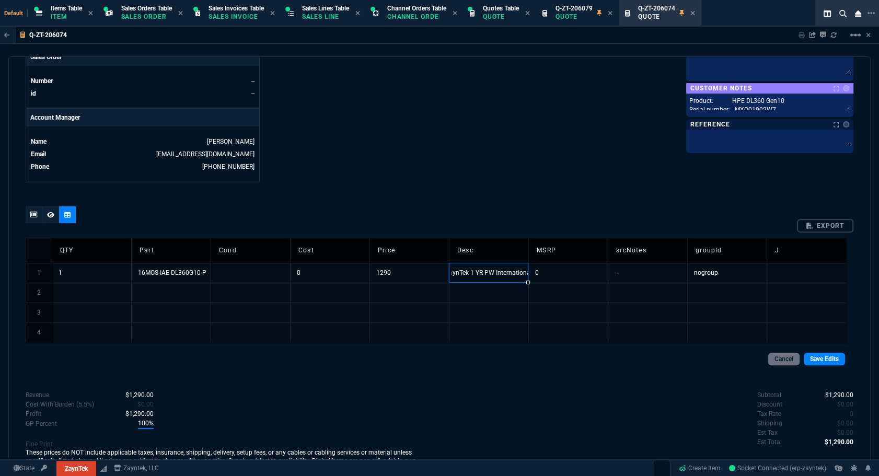
scroll to position [0, 3]
type input "ZaynTek 16 Months PW International Advanced Exchange DL360 G10"
click at [815, 360] on link "Save Edits" at bounding box center [824, 359] width 41 height 13
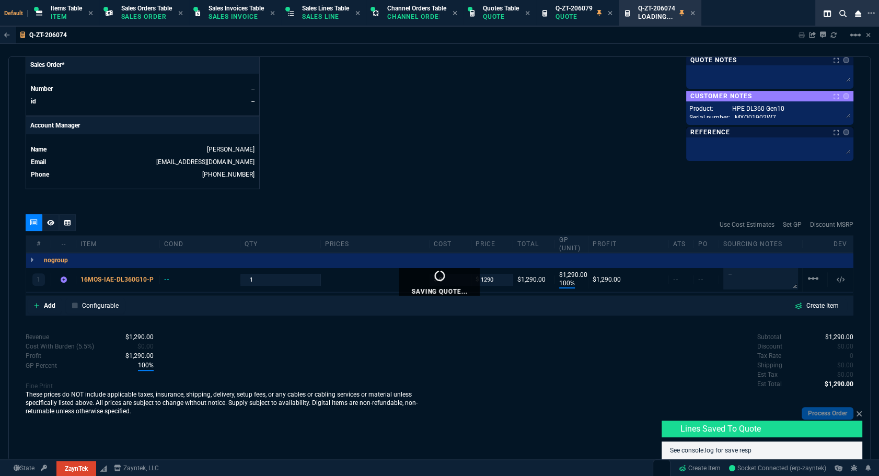
scroll to position [445, 0]
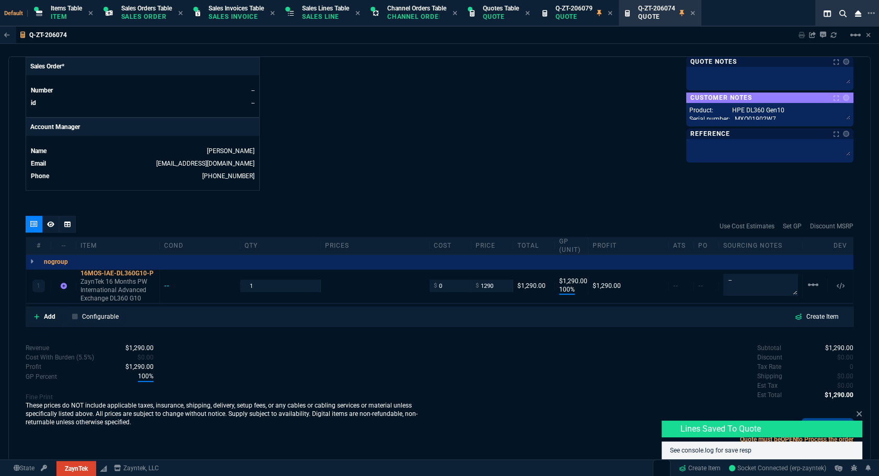
type input "100"
type input "1290"
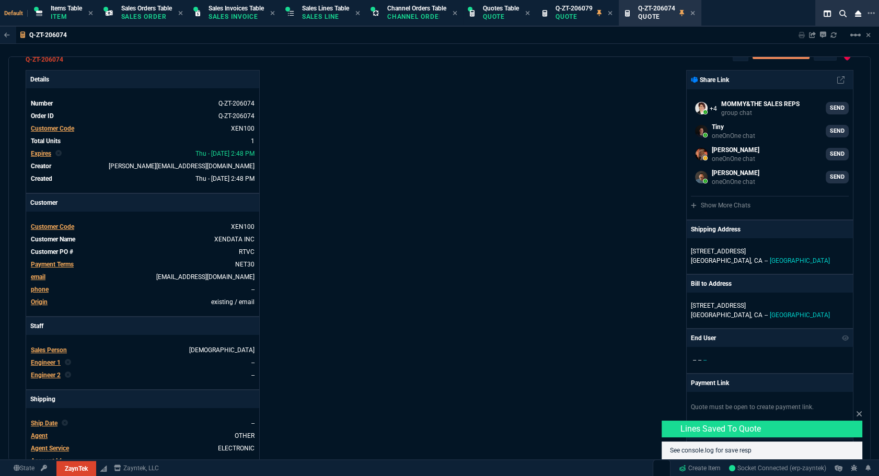
scroll to position [0, 0]
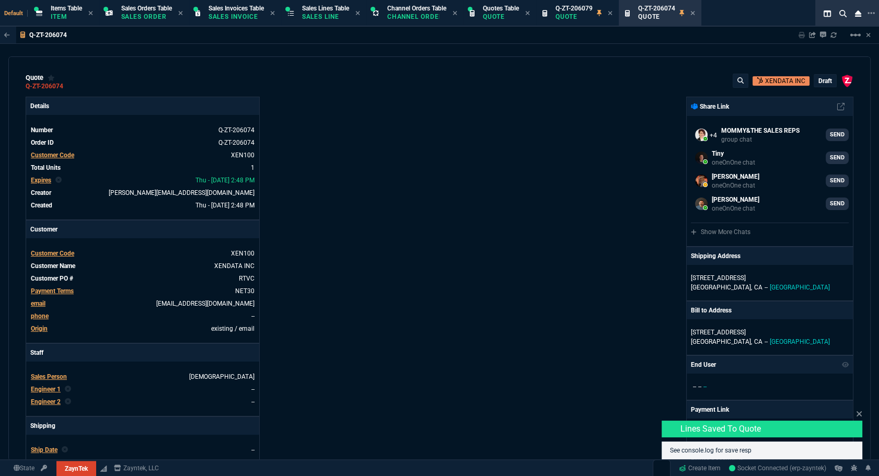
click at [820, 75] on div "draft" at bounding box center [825, 81] width 22 height 12
click at [818, 82] on p "draft" at bounding box center [825, 81] width 14 height 8
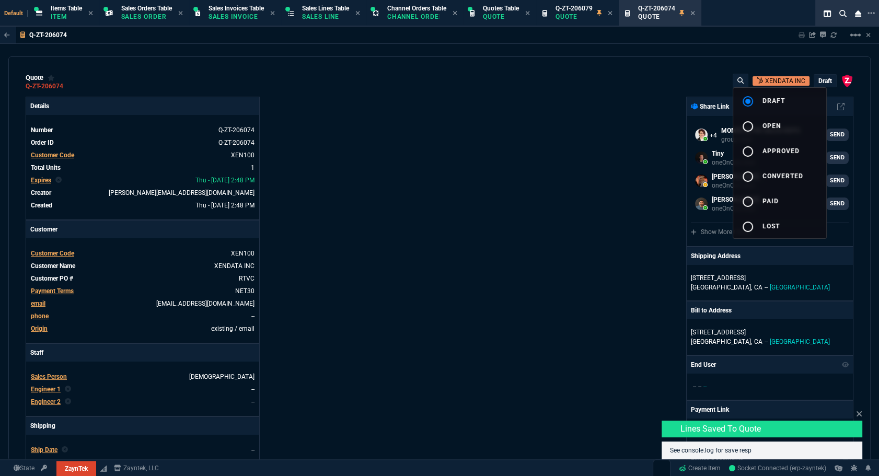
click at [785, 119] on button "radio_button_unchecked open" at bounding box center [779, 125] width 93 height 25
click at [575, 142] on div at bounding box center [439, 238] width 879 height 476
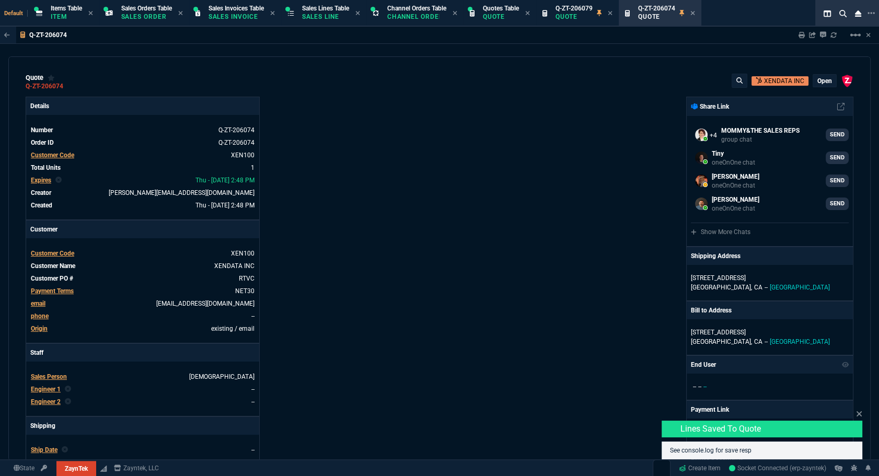
type input "100"
type input "1290"
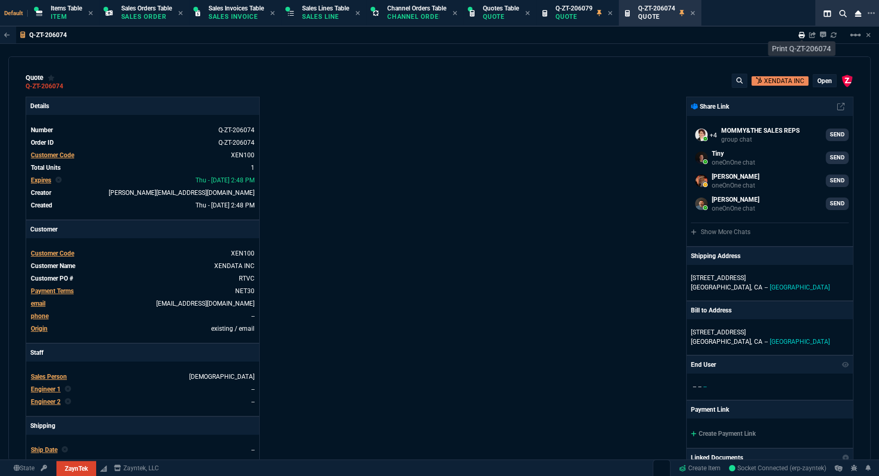
click at [799, 34] on icon at bounding box center [801, 35] width 6 height 6
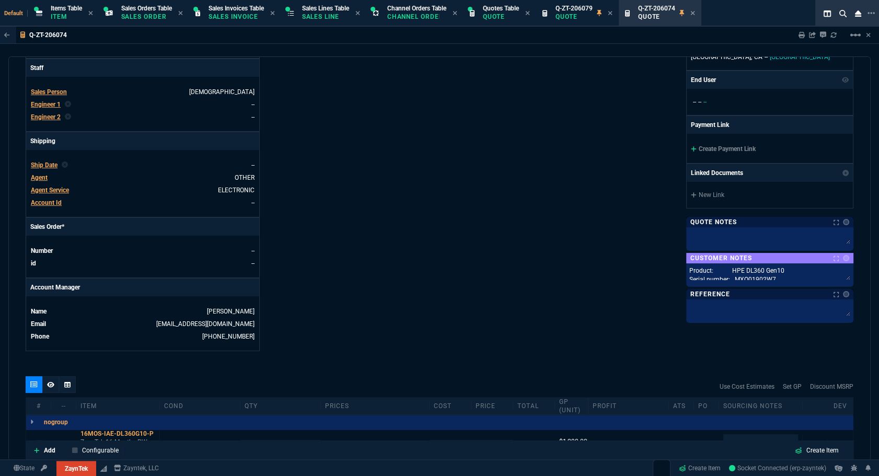
scroll to position [445, 0]
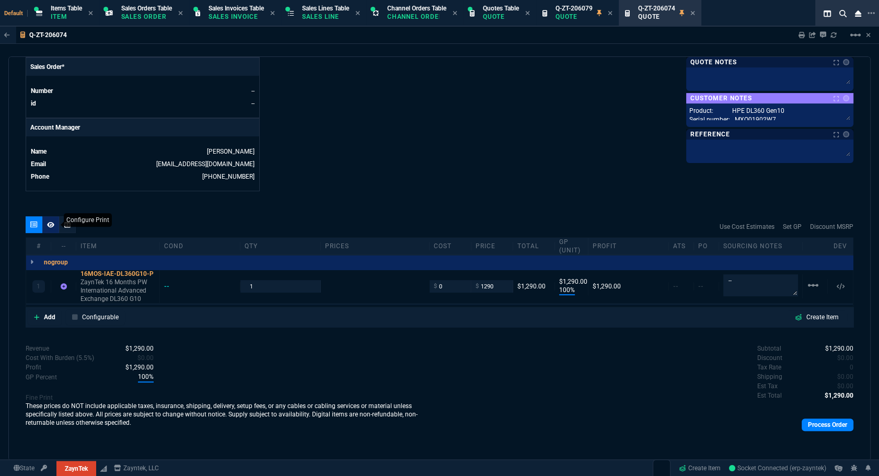
click at [53, 224] on icon at bounding box center [50, 225] width 7 height 6
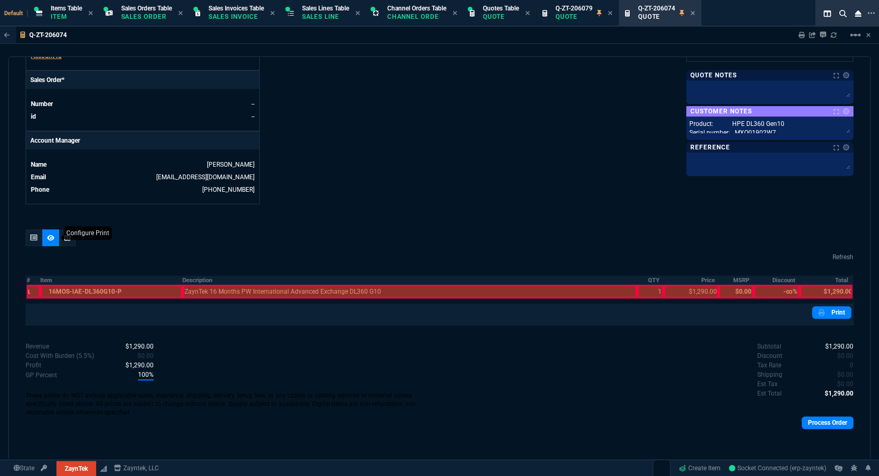
scroll to position [430, 0]
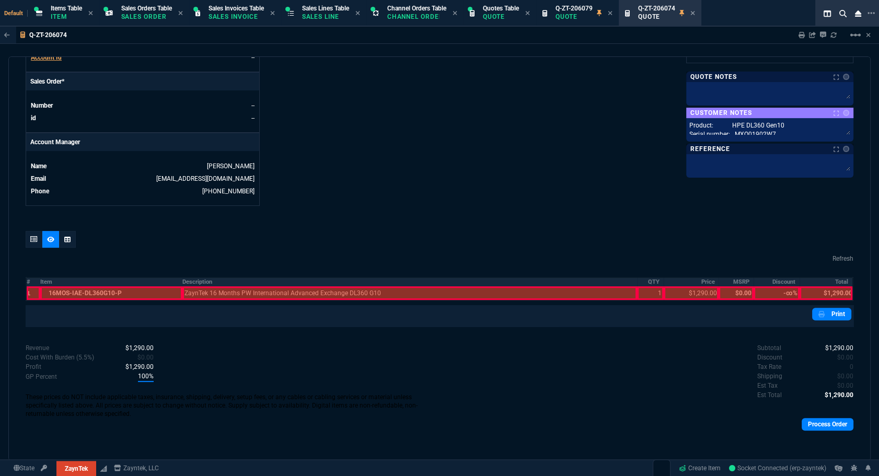
click at [29, 281] on th "#" at bounding box center [33, 281] width 14 height 9
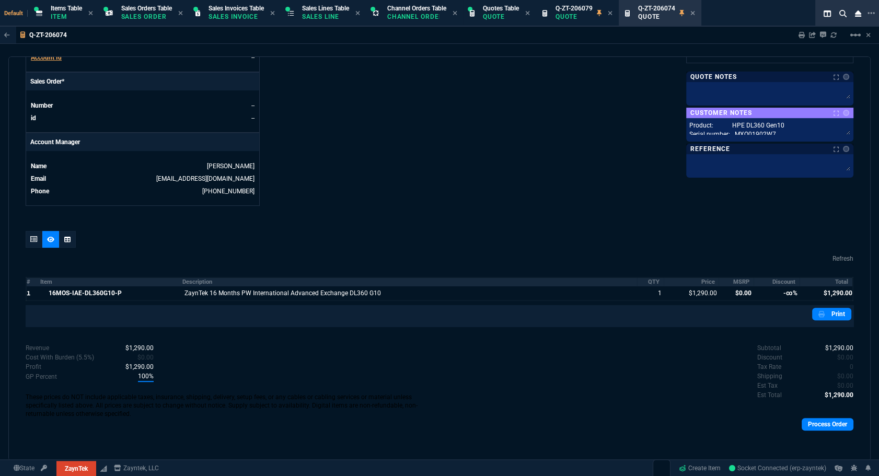
click at [737, 282] on th "MSRP" at bounding box center [735, 281] width 34 height 9
click at [761, 281] on th "Discount" at bounding box center [776, 281] width 46 height 9
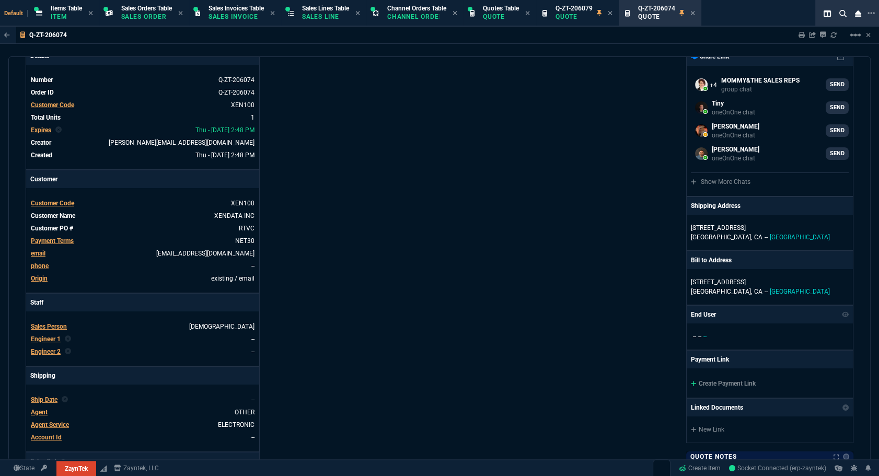
scroll to position [0, 0]
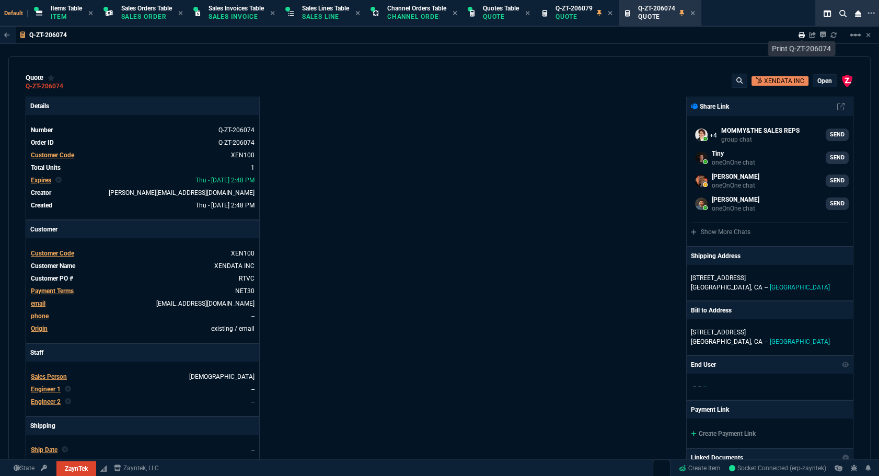
click at [799, 35] on icon at bounding box center [801, 35] width 6 height 6
